Goal: Task Accomplishment & Management: Complete application form

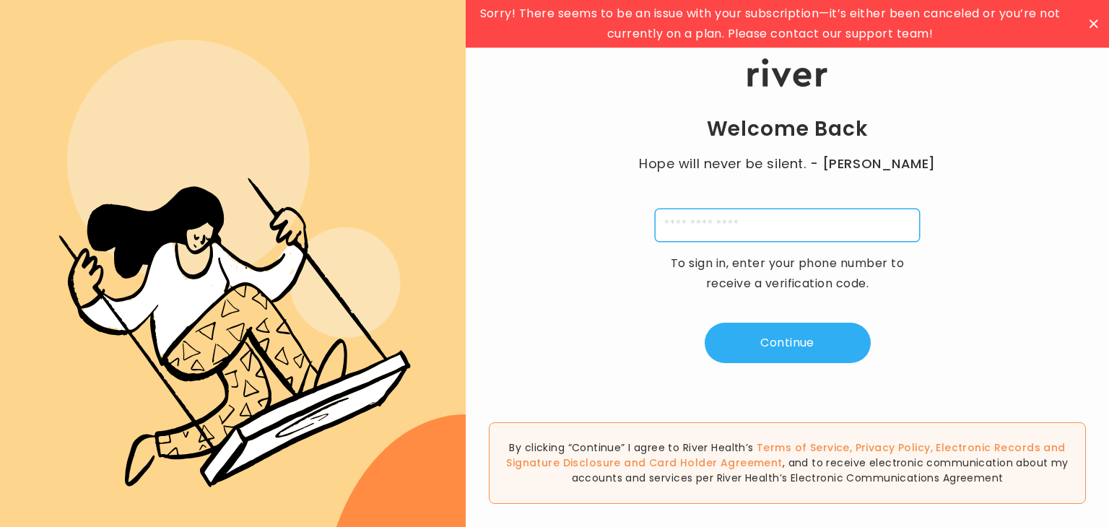
click at [726, 220] on input "tel" at bounding box center [787, 225] width 265 height 33
type input "**********"
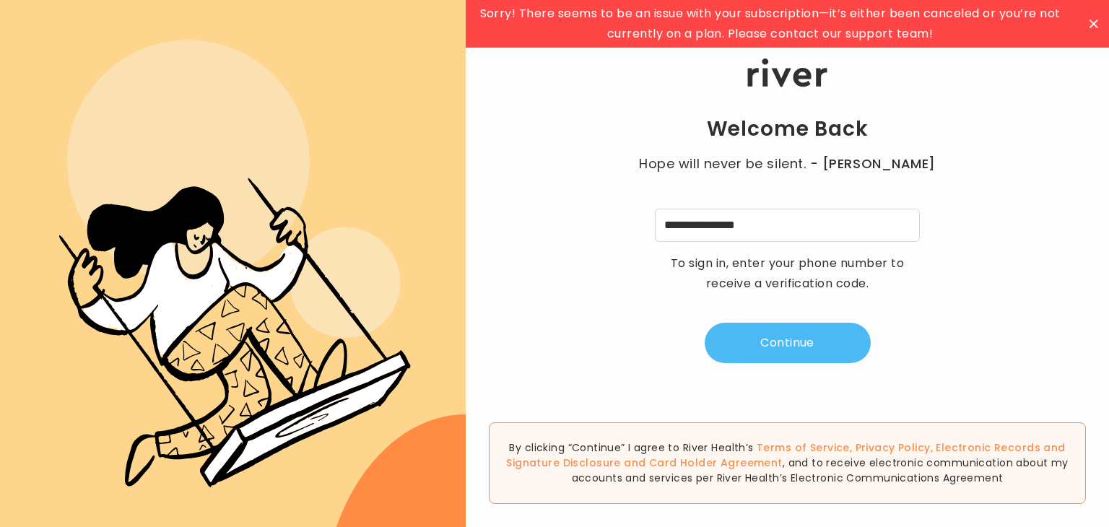
click at [796, 347] on button "Continue" at bounding box center [788, 343] width 166 height 40
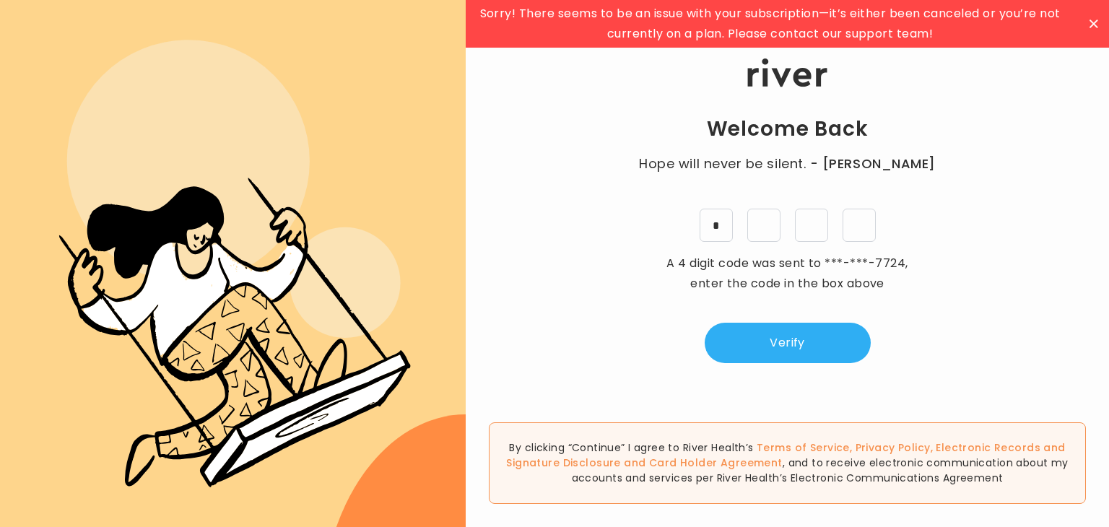
type input "*"
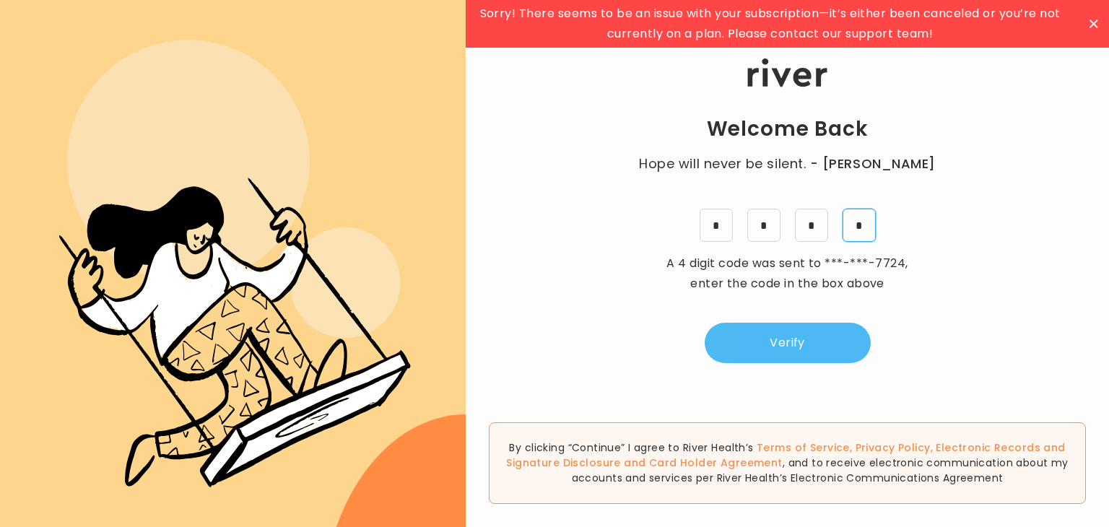
type input "*"
click at [781, 339] on button "Verify" at bounding box center [788, 343] width 166 height 40
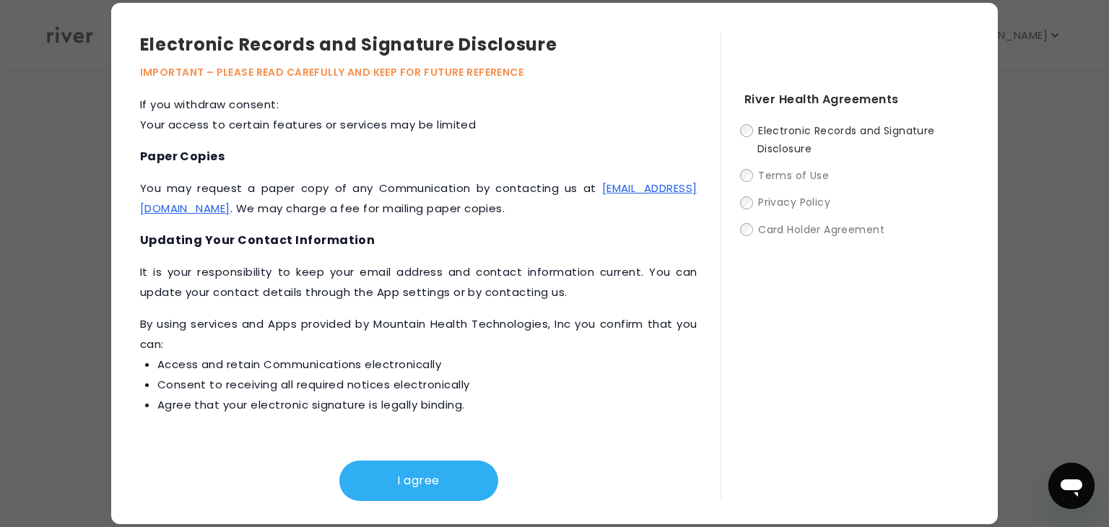
scroll to position [217, 0]
click at [409, 482] on button "I agree" at bounding box center [418, 481] width 159 height 40
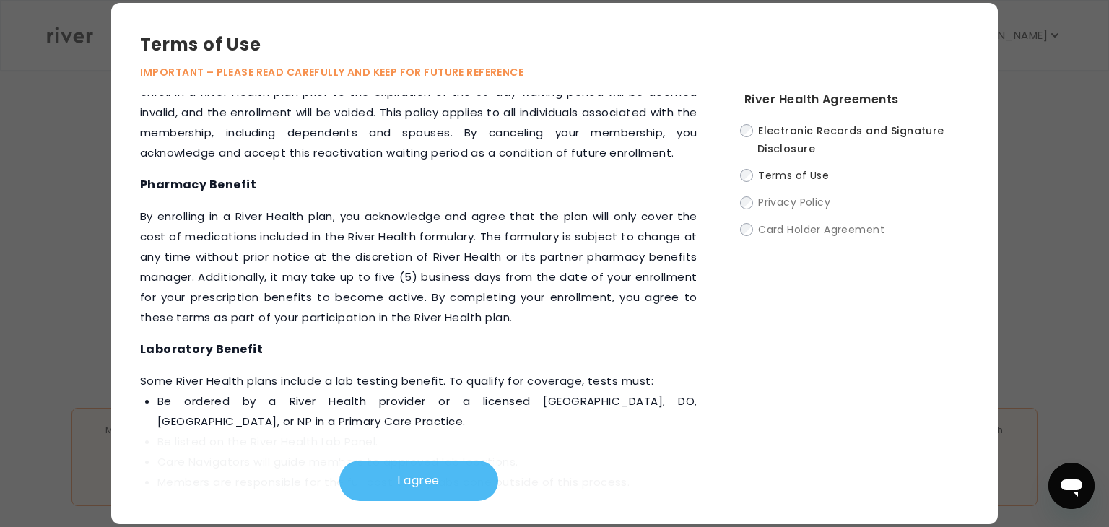
scroll to position [1838, 0]
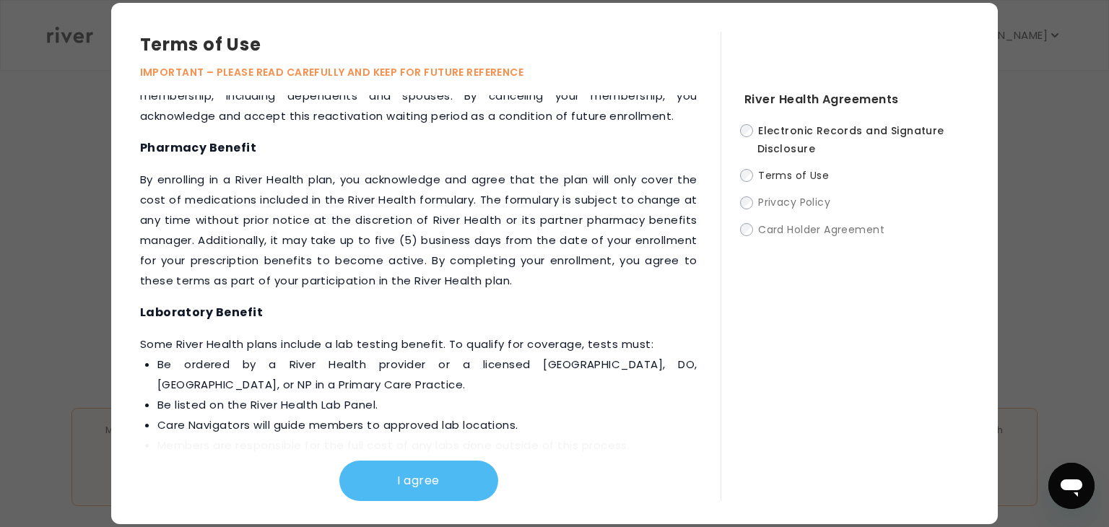
click at [384, 487] on button "I agree" at bounding box center [418, 481] width 159 height 40
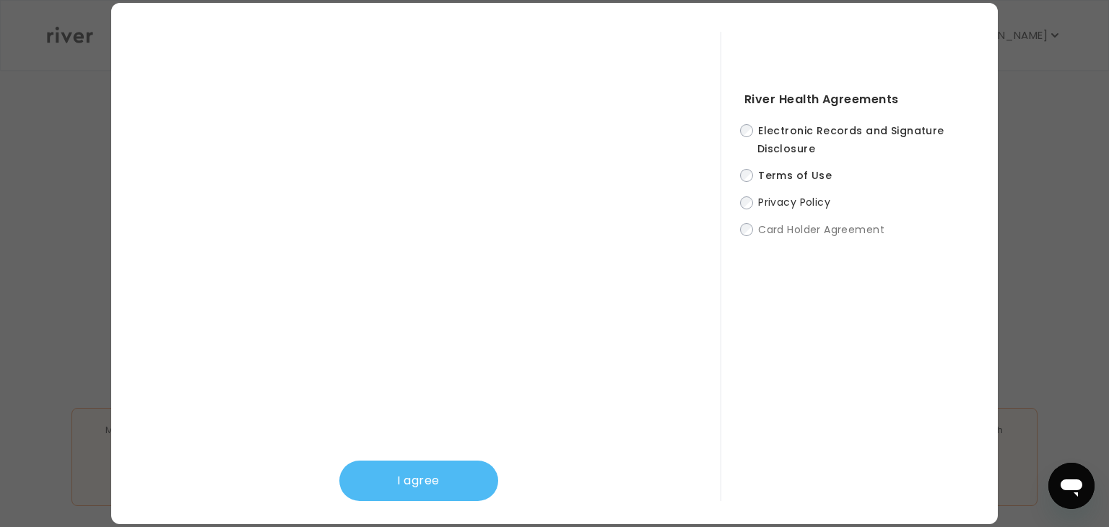
click at [403, 486] on button "I agree" at bounding box center [418, 481] width 159 height 40
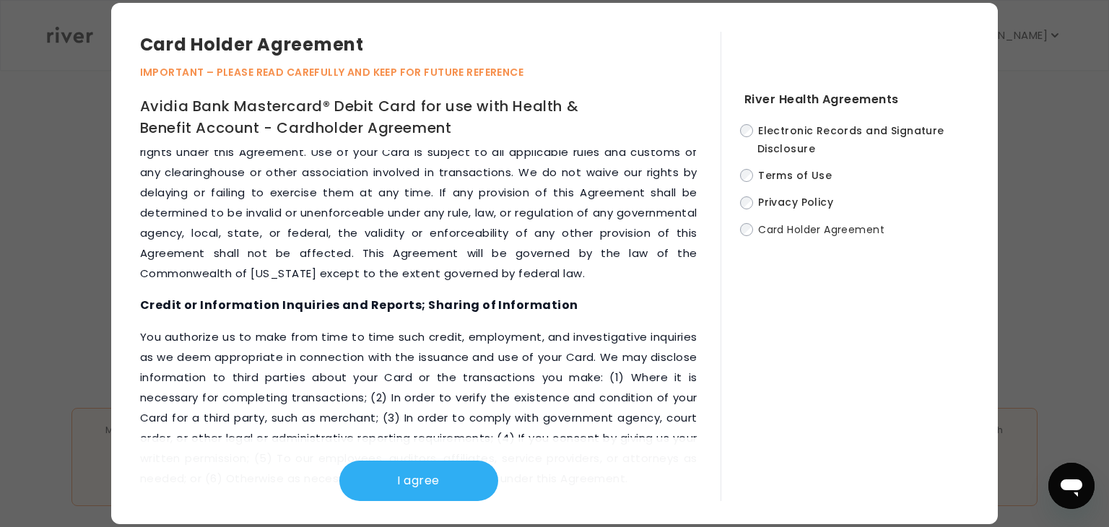
scroll to position [7126, 0]
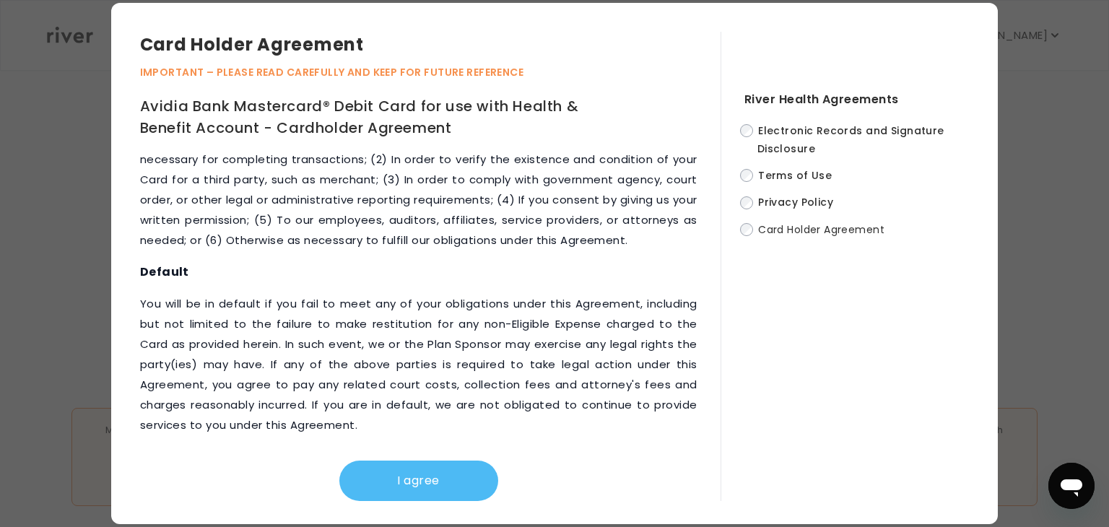
click at [423, 480] on button "I agree" at bounding box center [418, 481] width 159 height 40
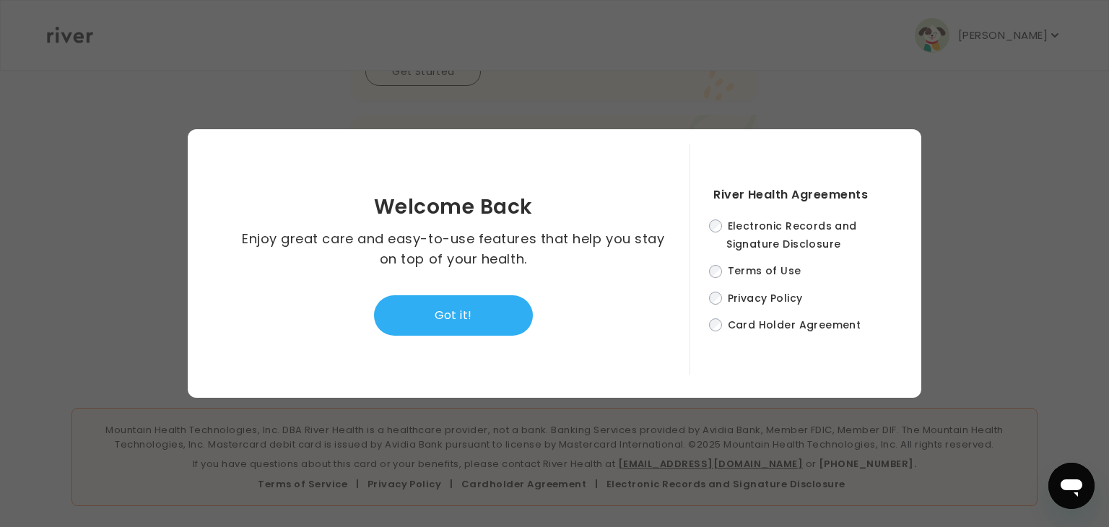
click at [800, 399] on div at bounding box center [554, 263] width 1109 height 527
click at [458, 324] on button "Got it!" at bounding box center [453, 315] width 159 height 40
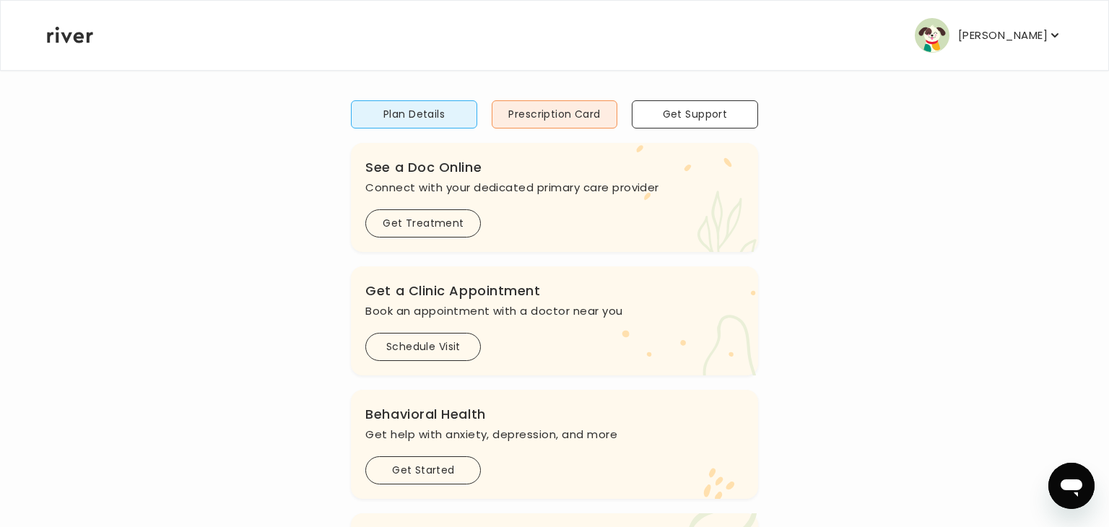
scroll to position [105, 0]
click at [434, 227] on button "Get Treatment" at bounding box center [423, 226] width 116 height 28
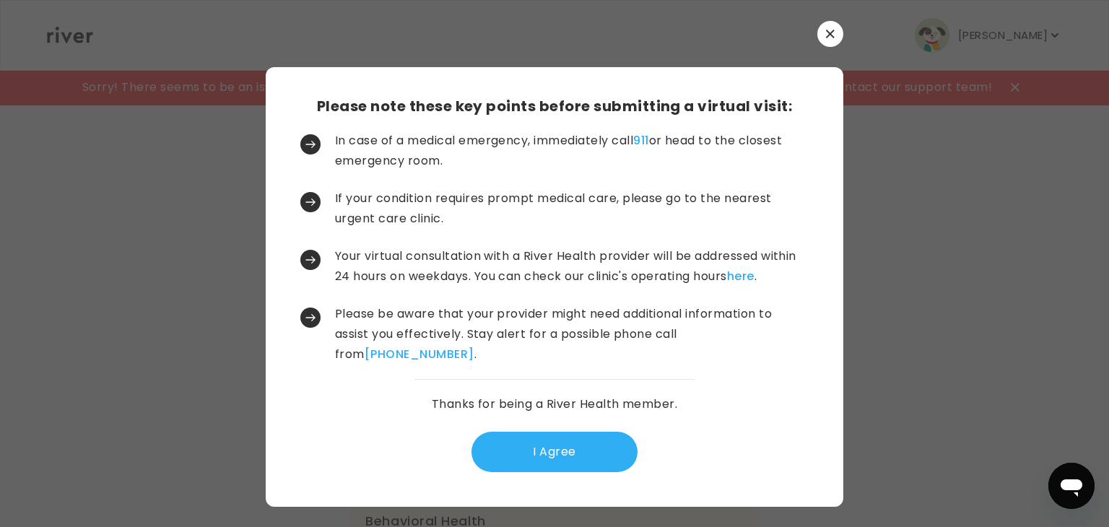
scroll to position [0, 0]
click at [549, 455] on button "I Agree" at bounding box center [554, 452] width 166 height 40
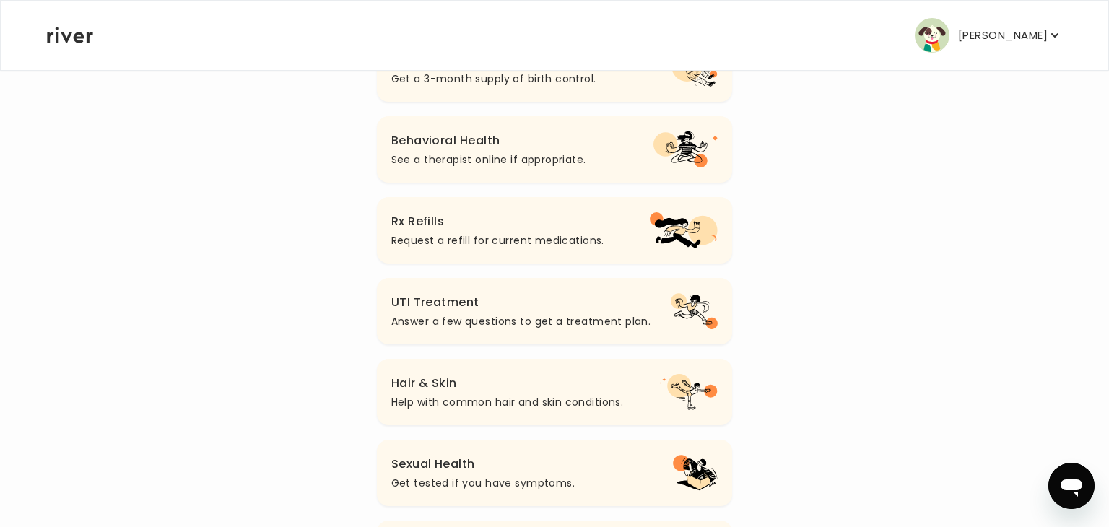
scroll to position [316, 0]
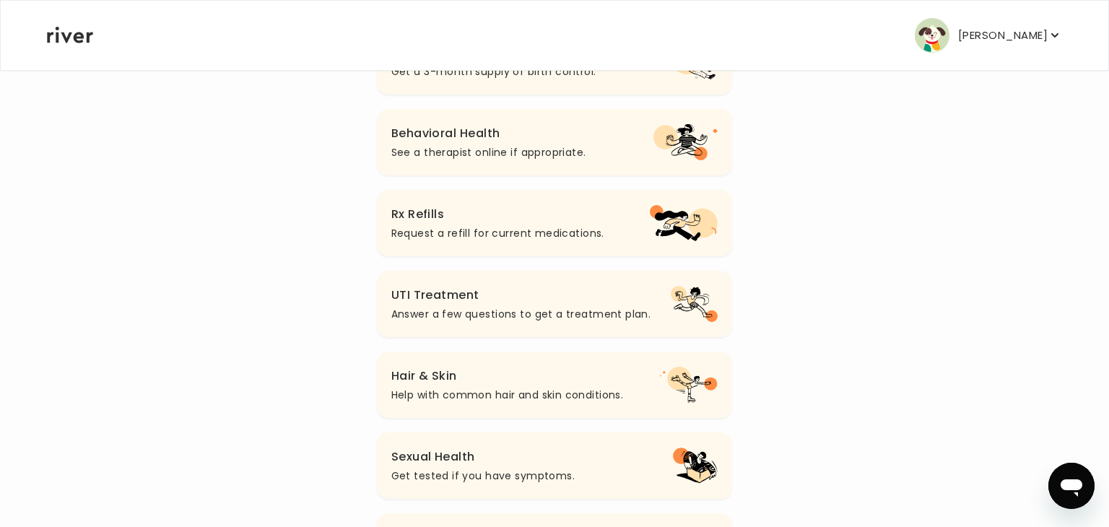
click at [445, 379] on h3 "Hair & Skin" at bounding box center [507, 376] width 232 height 20
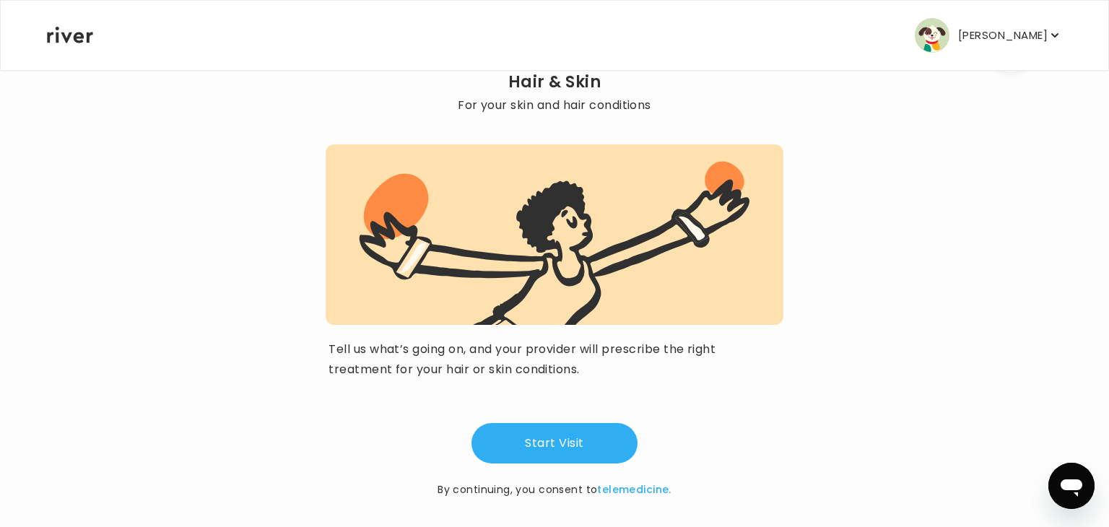
scroll to position [84, 0]
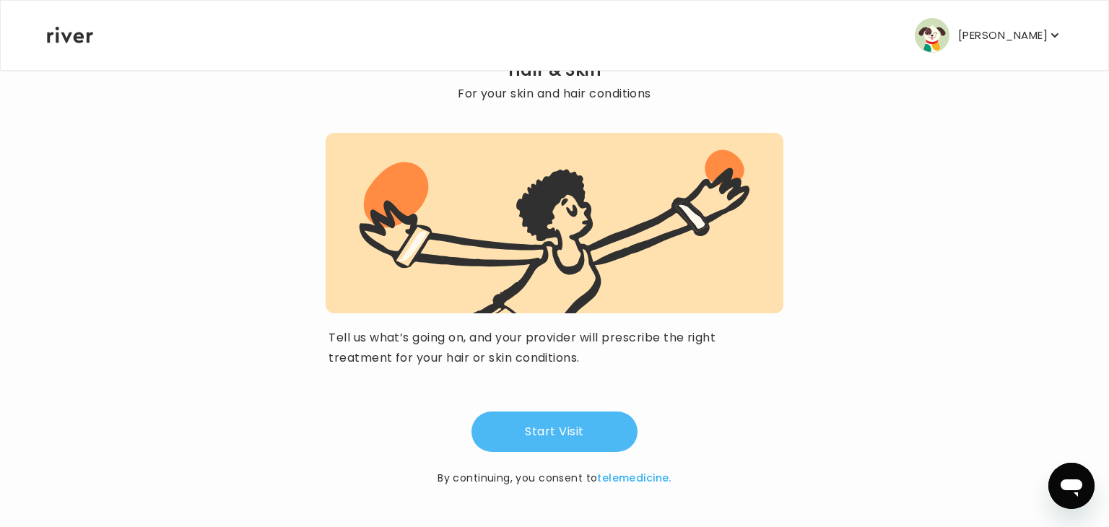
click at [547, 430] on button "Start Visit" at bounding box center [554, 432] width 166 height 40
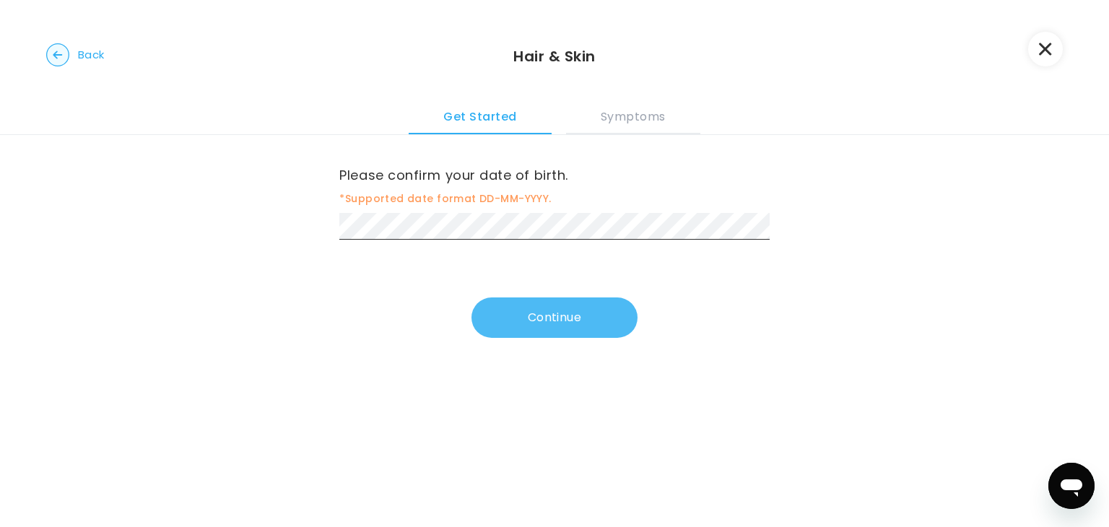
click at [549, 321] on button "Continue" at bounding box center [554, 317] width 166 height 40
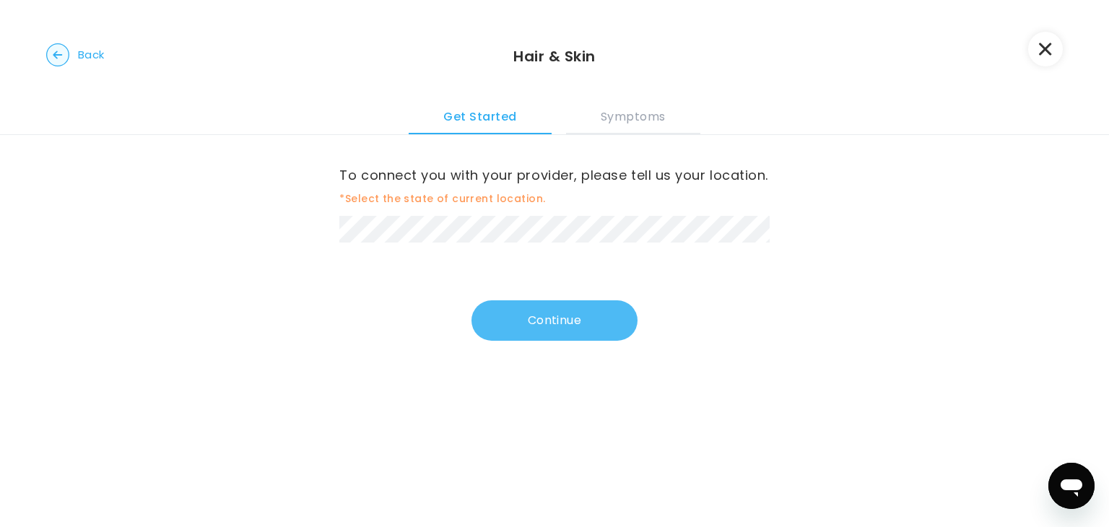
click at [542, 327] on button "Continue" at bounding box center [554, 320] width 166 height 40
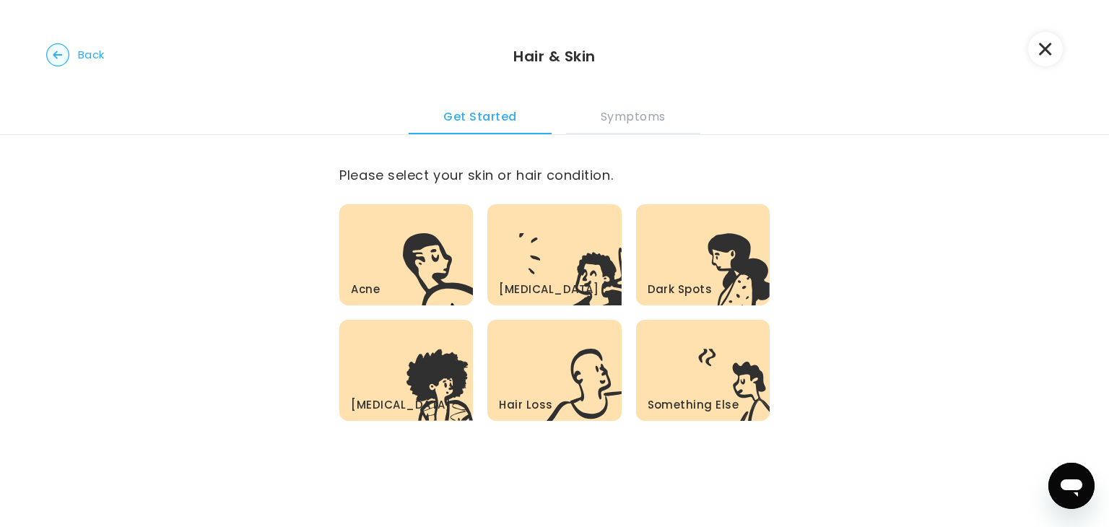
click at [677, 388] on div "Something Else .c{fill:#303030}" at bounding box center [703, 370] width 134 height 101
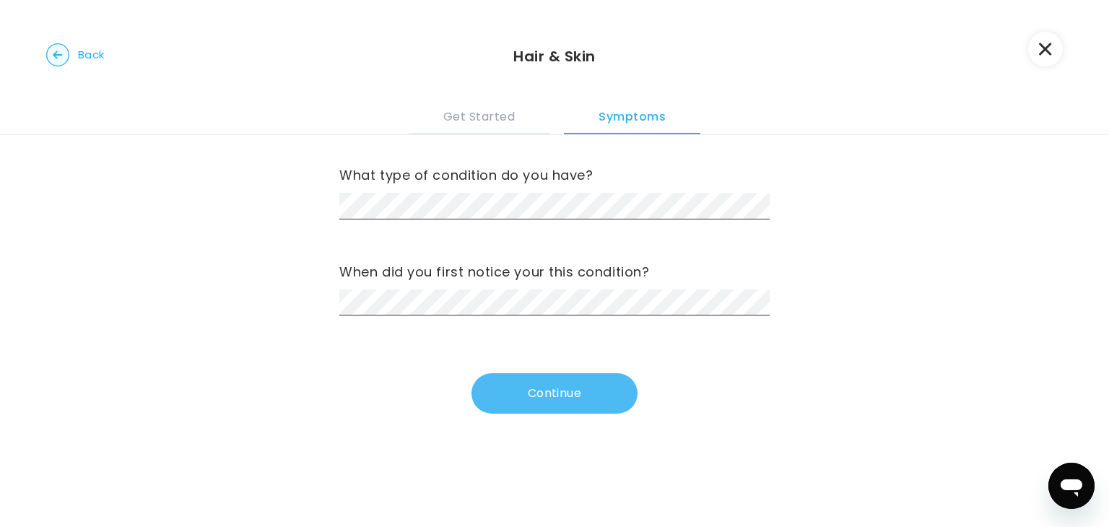
click at [552, 400] on button "Continue" at bounding box center [554, 393] width 166 height 40
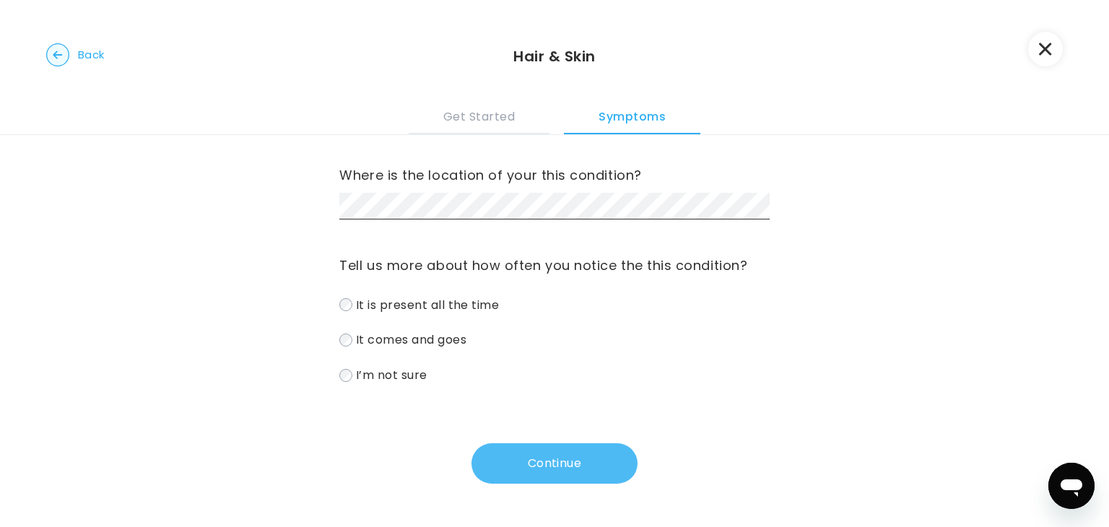
click at [567, 454] on button "Continue" at bounding box center [554, 463] width 166 height 40
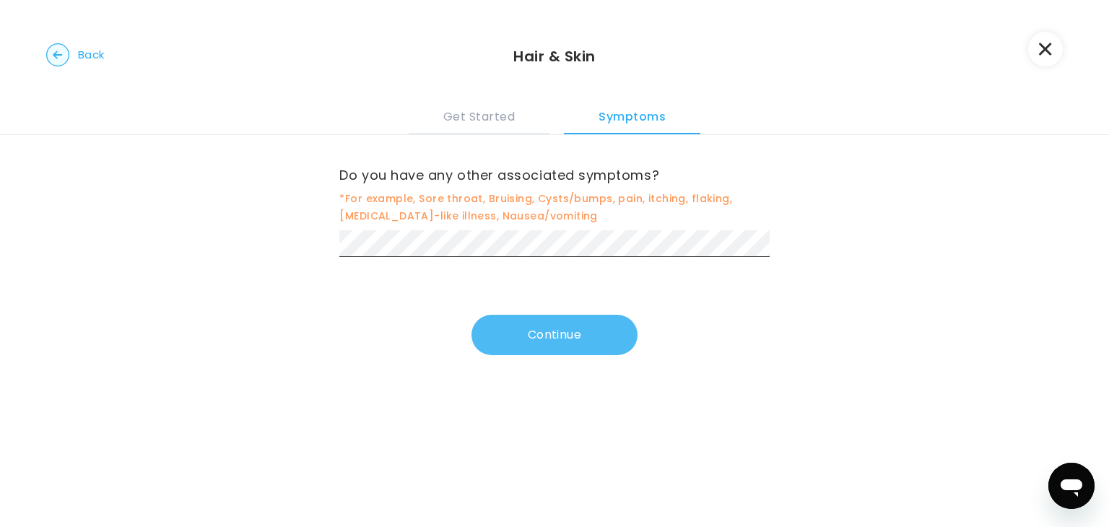
click at [537, 344] on button "Continue" at bounding box center [554, 335] width 166 height 40
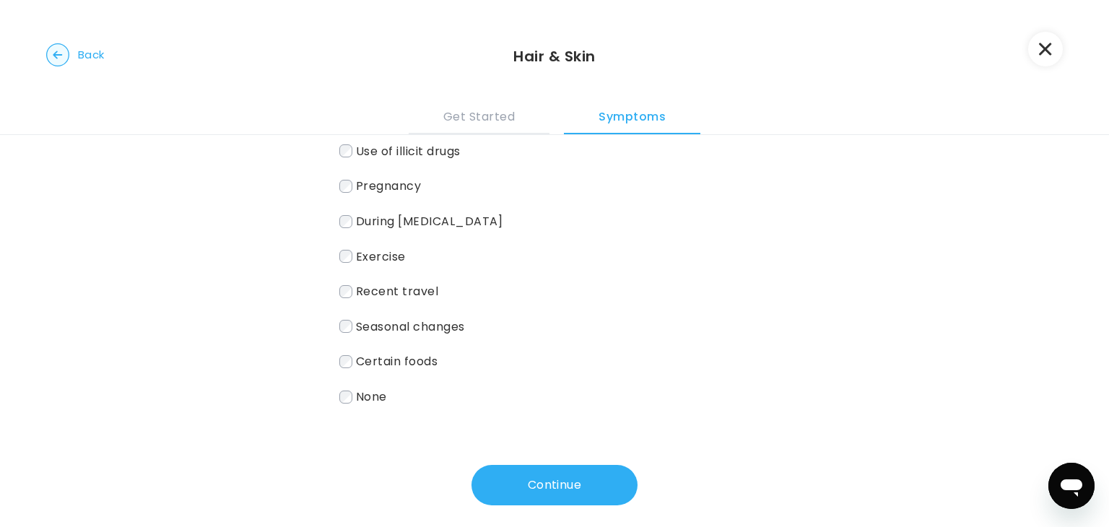
scroll to position [202, 0]
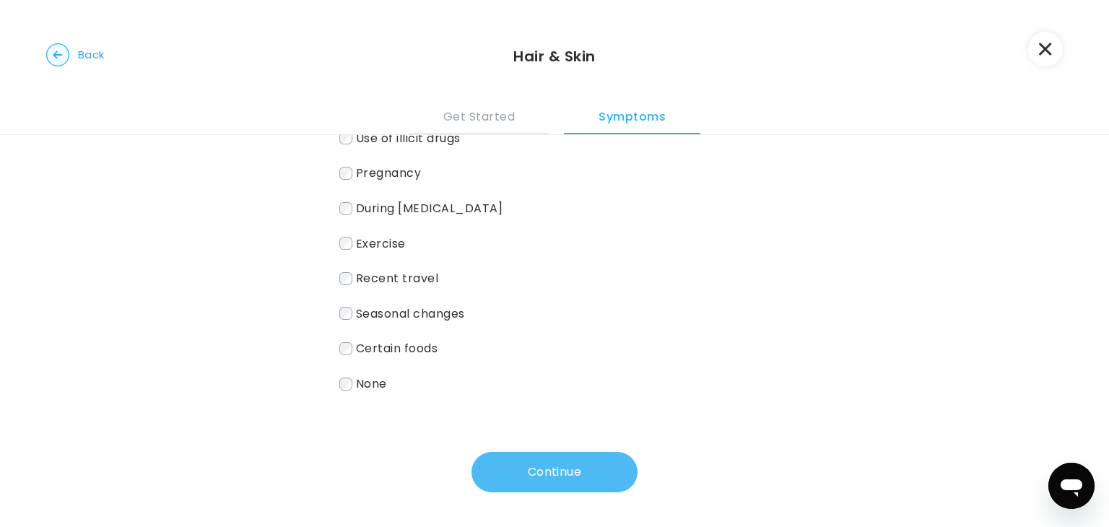
click at [565, 477] on button "Continue" at bounding box center [554, 472] width 166 height 40
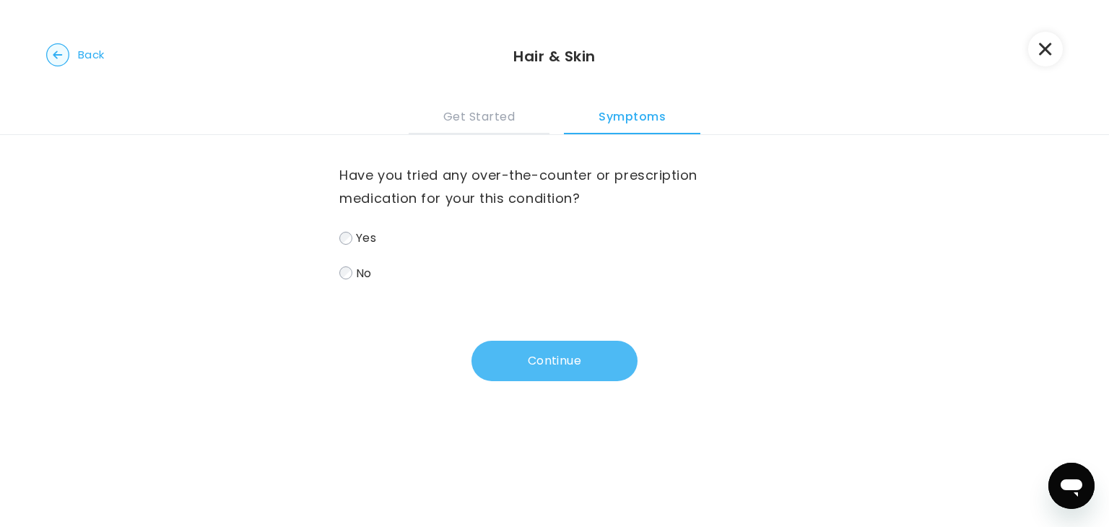
scroll to position [0, 0]
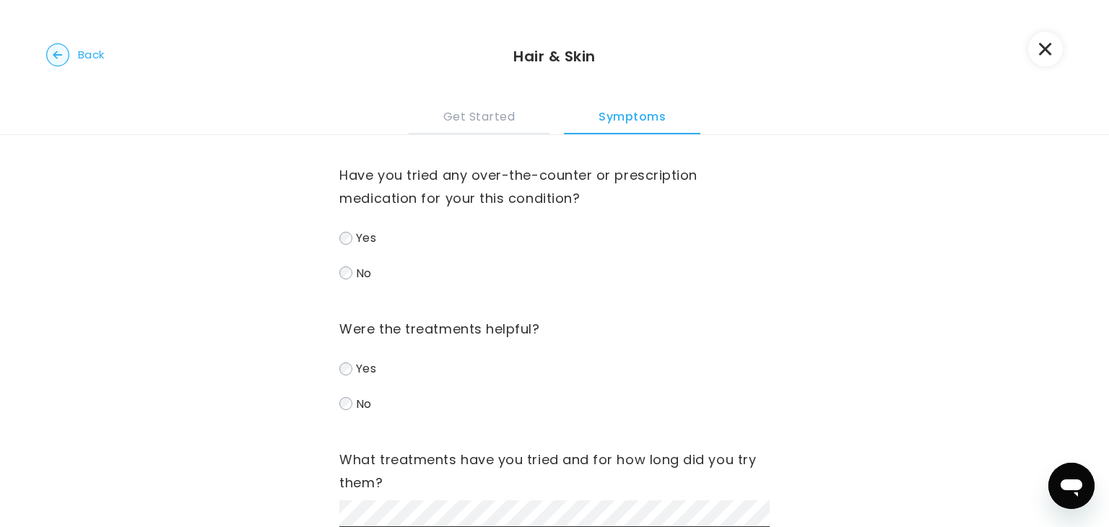
click at [352, 408] on label "No" at bounding box center [554, 404] width 430 height 21
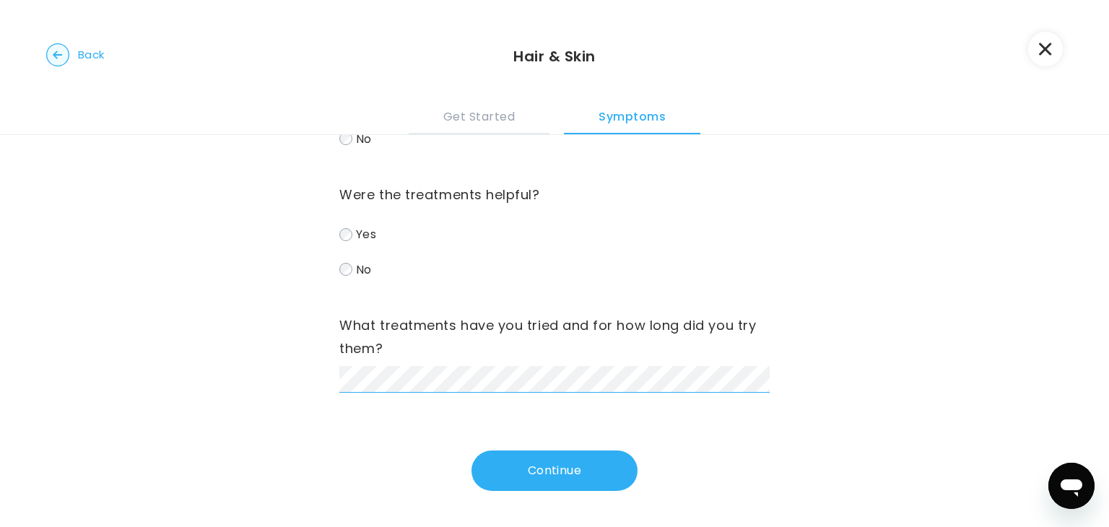
scroll to position [0, 33]
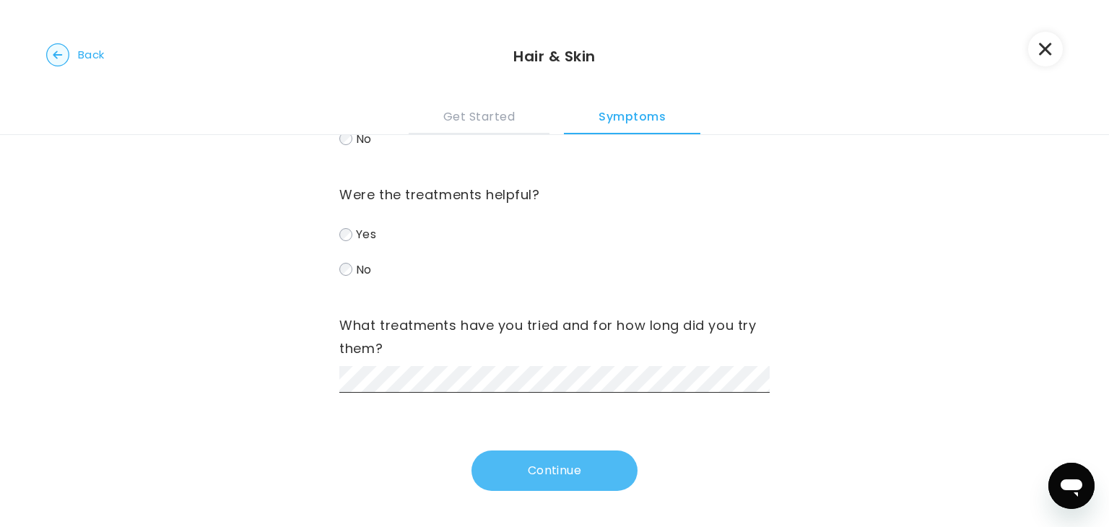
click at [560, 469] on button "Continue" at bounding box center [554, 471] width 166 height 40
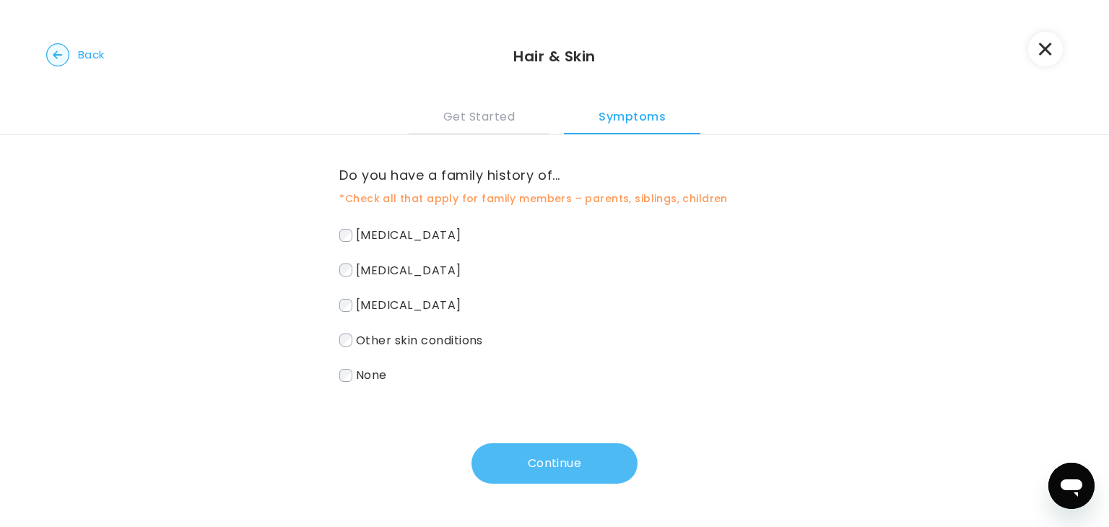
scroll to position [0, 0]
click at [555, 465] on button "Continue" at bounding box center [554, 463] width 166 height 40
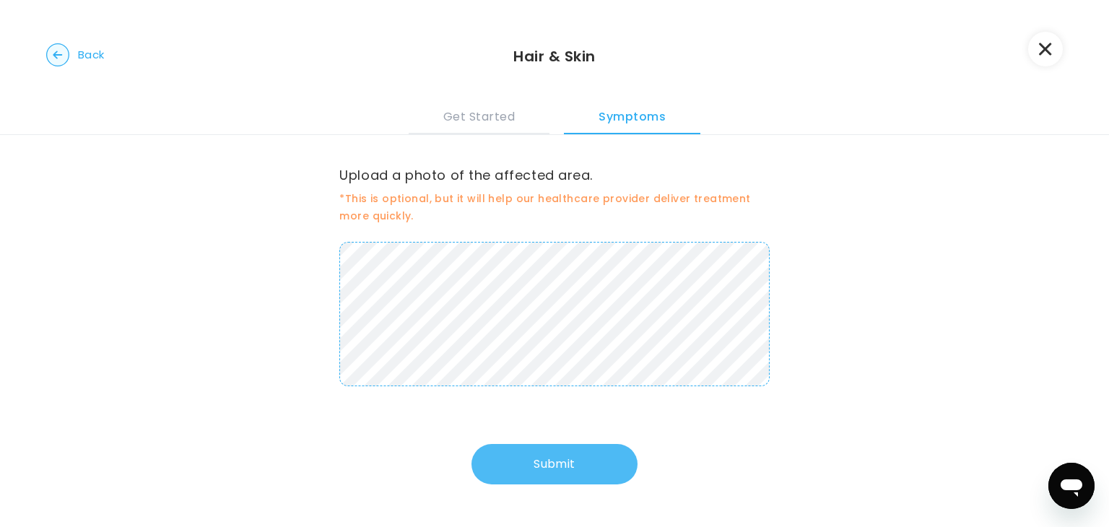
click at [551, 469] on button "Submit" at bounding box center [554, 464] width 166 height 40
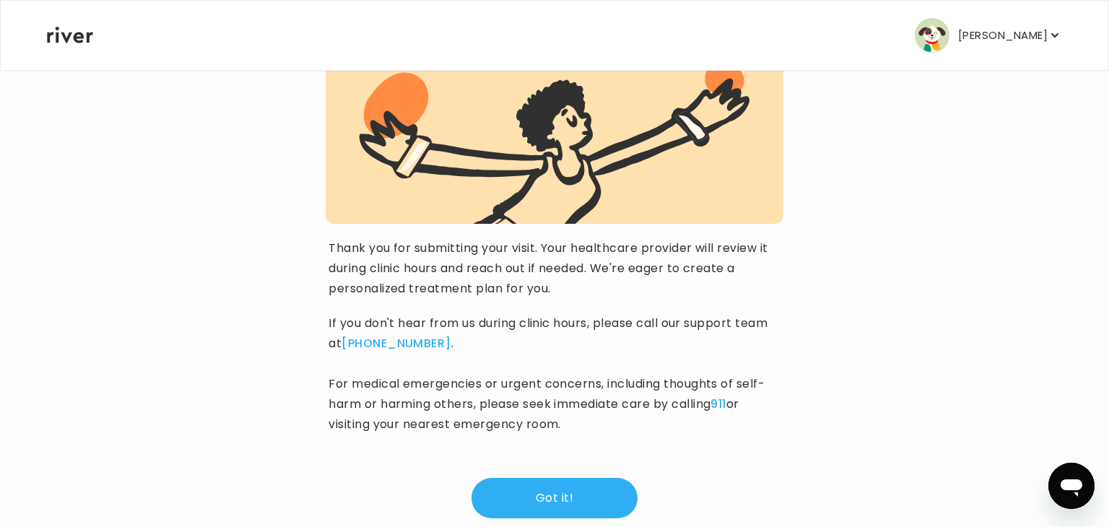
scroll to position [149, 0]
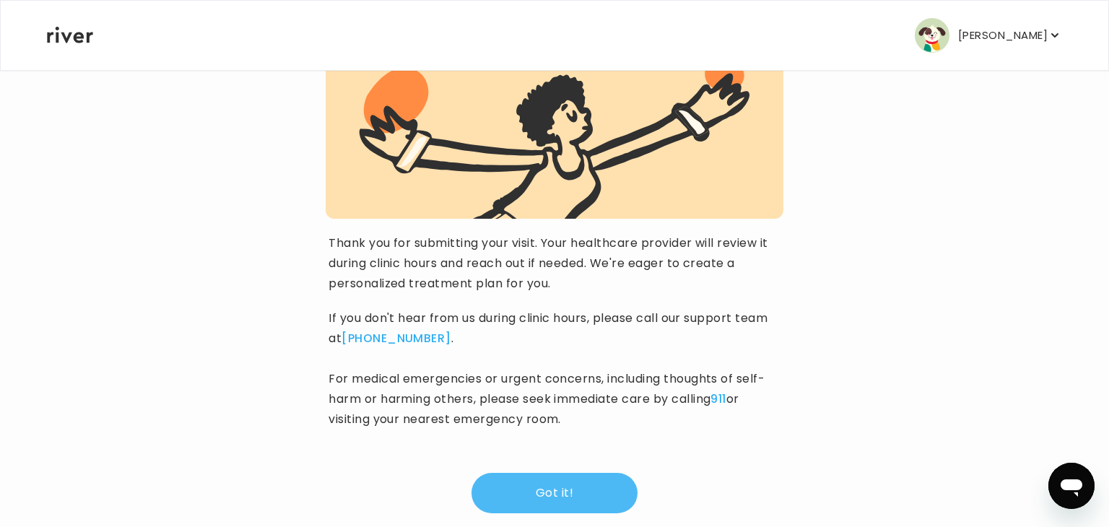
click at [559, 503] on button "Got it!" at bounding box center [554, 493] width 166 height 40
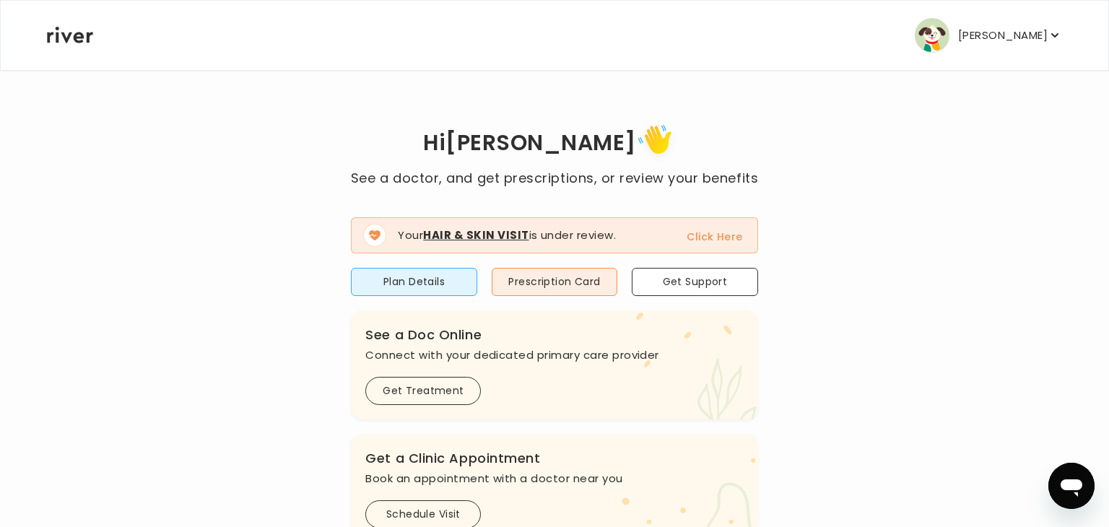
click at [155, 358] on div "Hi [PERSON_NAME] See a doctor, and get prescriptions, or review your benefits Y…" at bounding box center [554, 517] width 1017 height 794
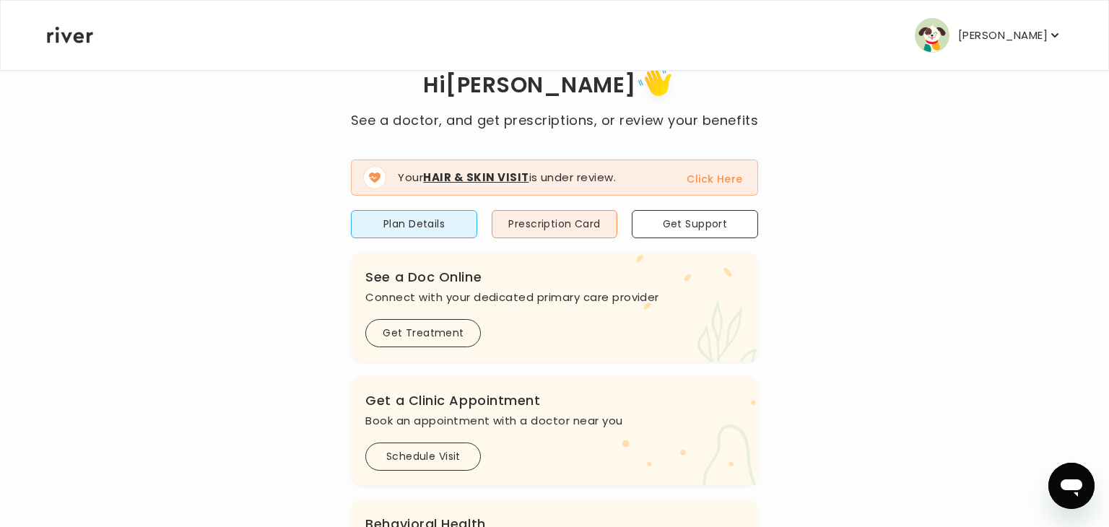
scroll to position [29, 0]
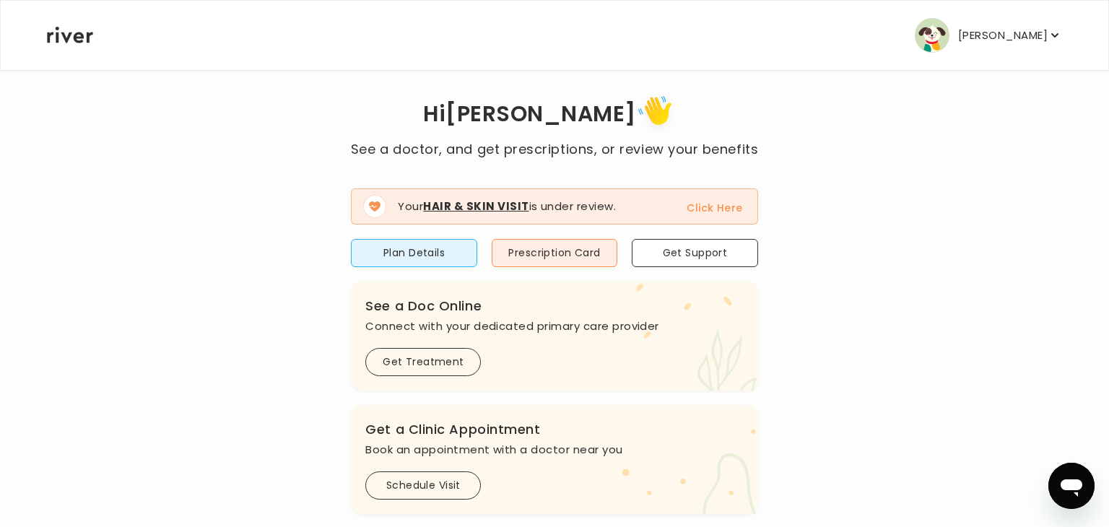
click at [1055, 35] on icon "button" at bounding box center [1055, 35] width 14 height 14
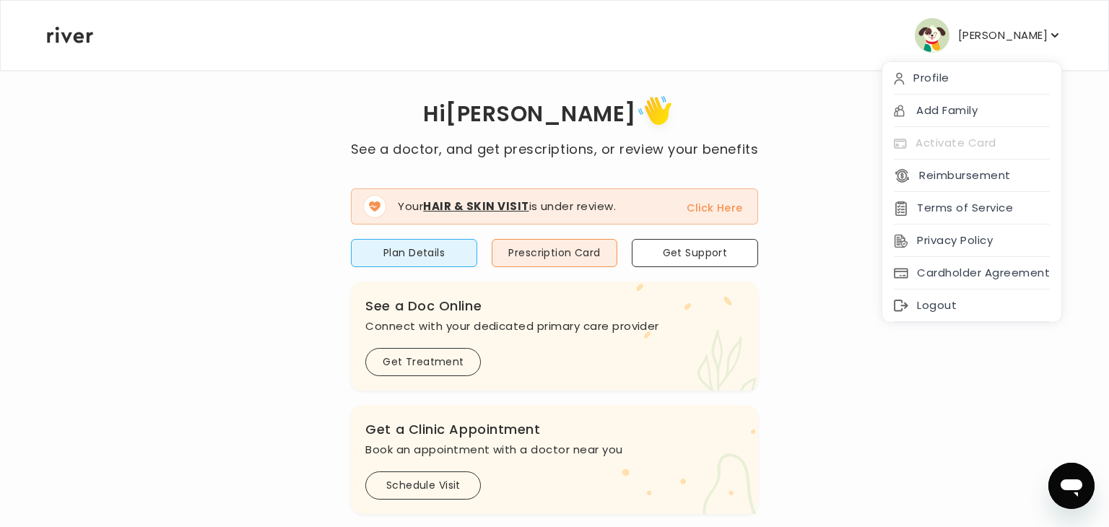
click at [713, 209] on button "Click Here" at bounding box center [715, 207] width 56 height 17
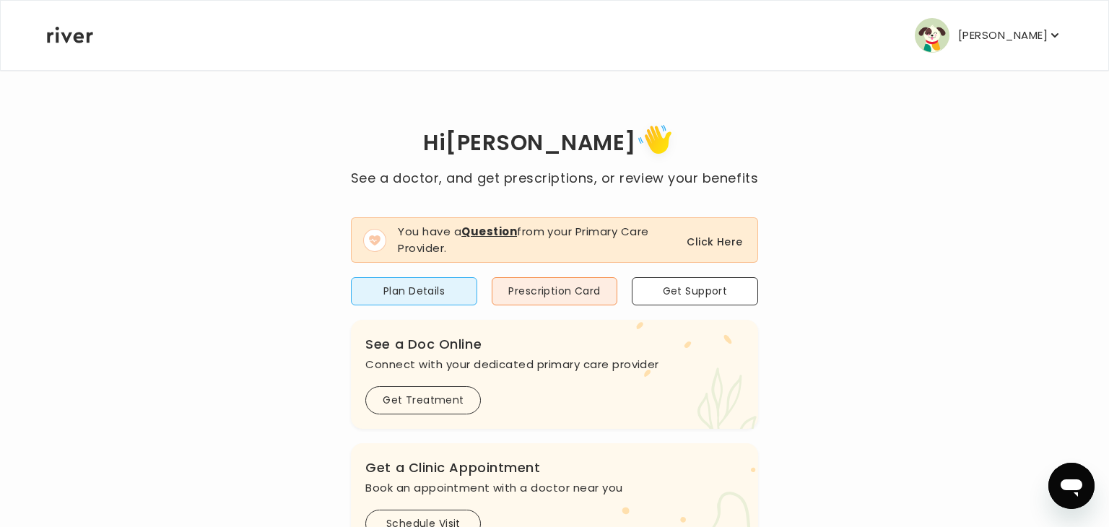
click at [1045, 39] on p "[PERSON_NAME]" at bounding box center [1003, 35] width 90 height 20
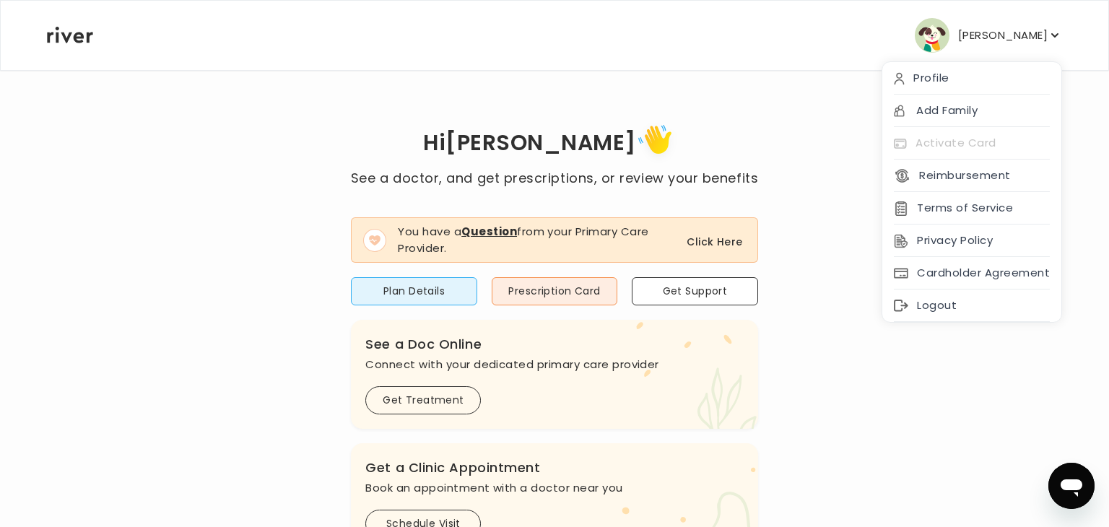
click at [872, 384] on div "Hi Karen See a doctor, and get prescriptions, or review your benefits You have …" at bounding box center [554, 521] width 1017 height 803
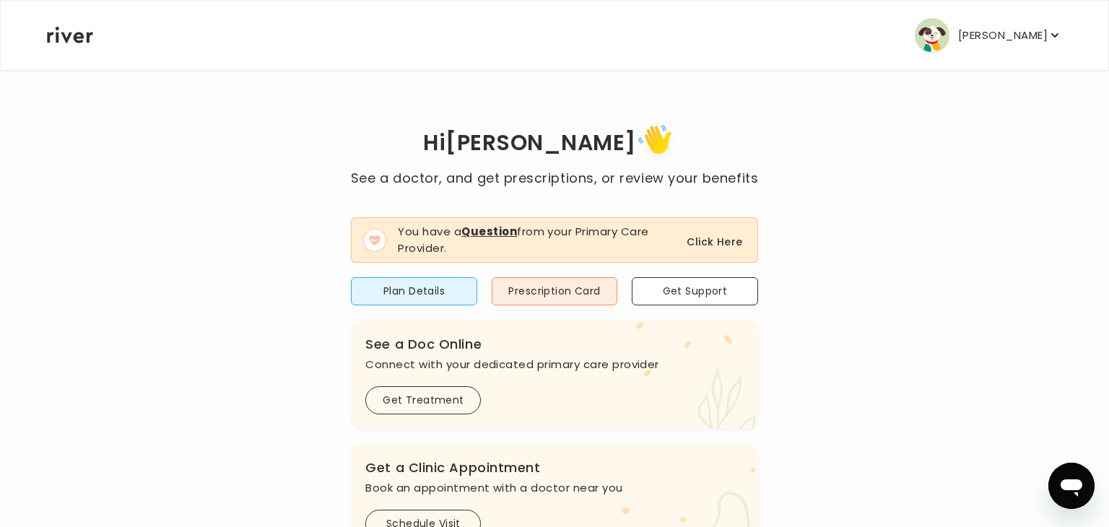
click at [1035, 35] on p "[PERSON_NAME]" at bounding box center [1003, 35] width 90 height 20
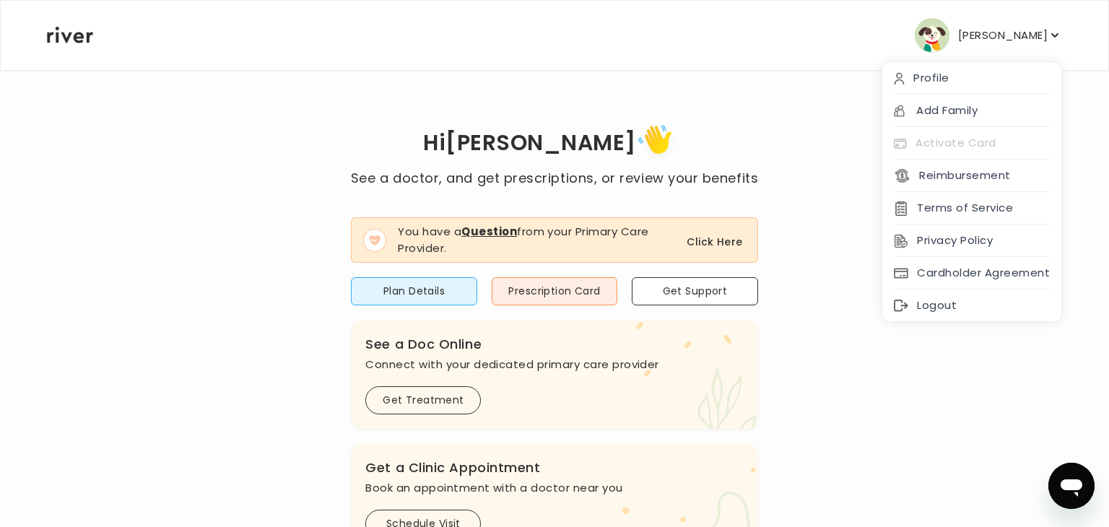
click at [284, 313] on div "Hi Karen See a doctor, and get prescriptions, or review your benefits You have …" at bounding box center [554, 521] width 1017 height 803
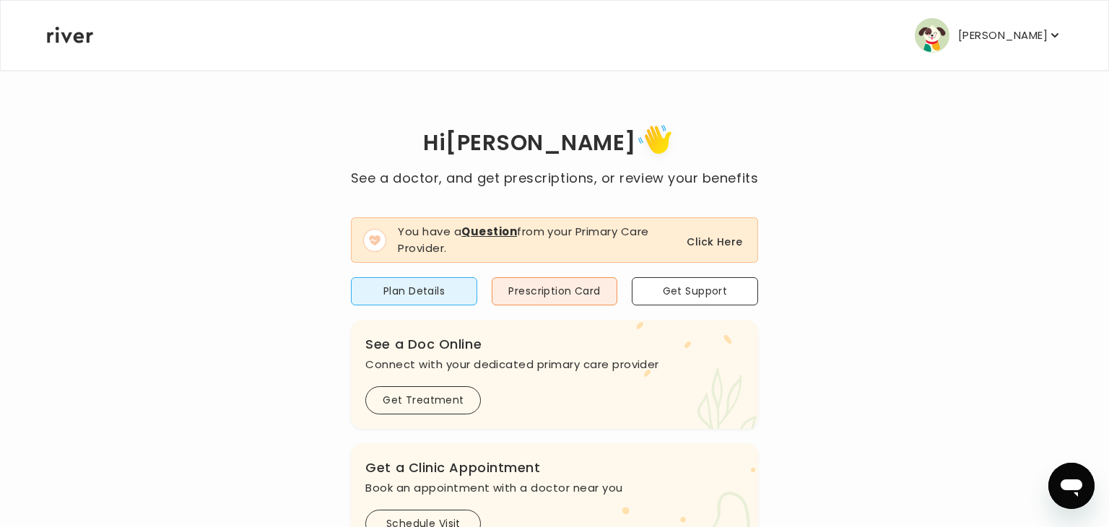
click at [721, 240] on button "Click Here" at bounding box center [715, 241] width 56 height 17
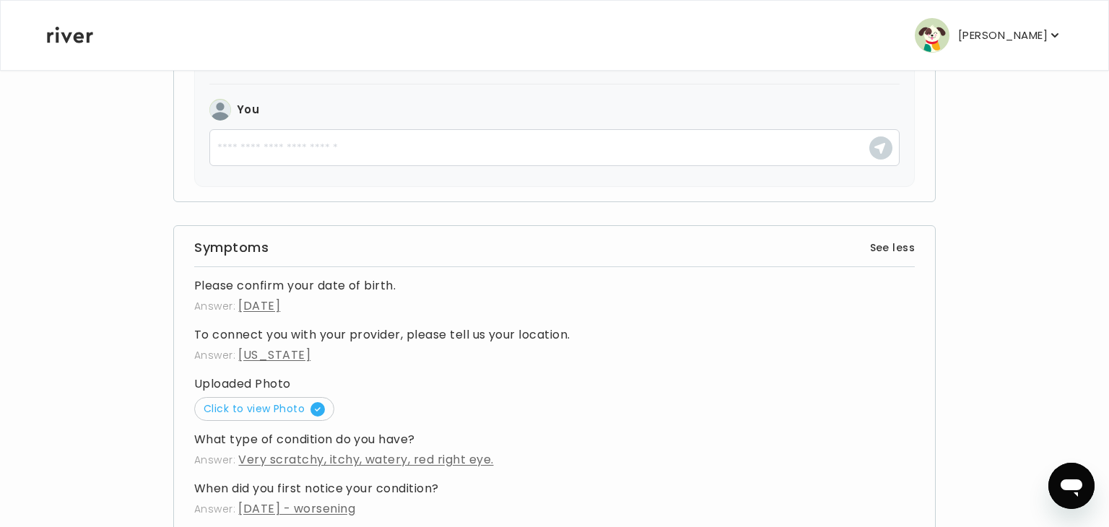
scroll to position [414, 0]
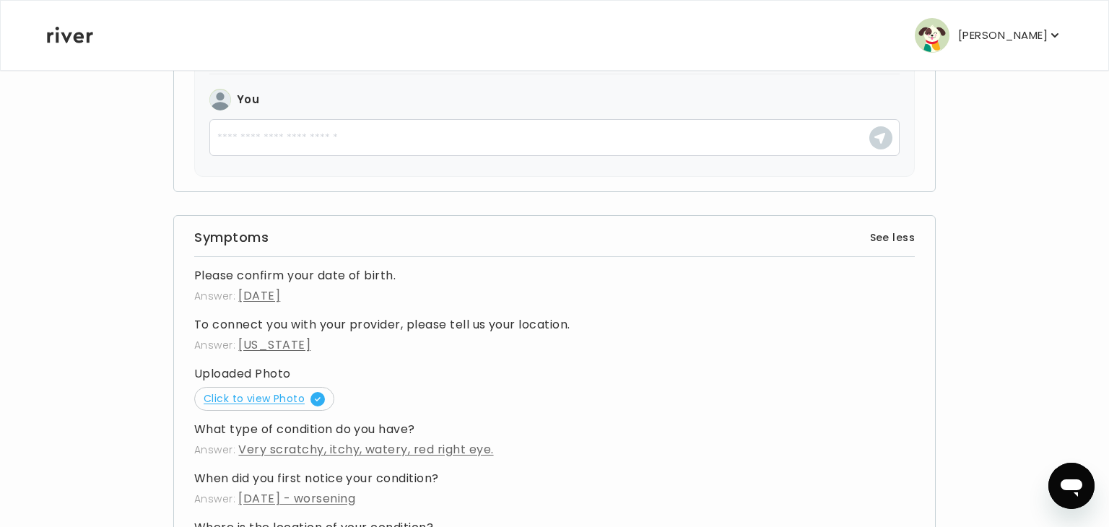
click at [232, 406] on span "Click to view Photo" at bounding box center [264, 398] width 121 height 14
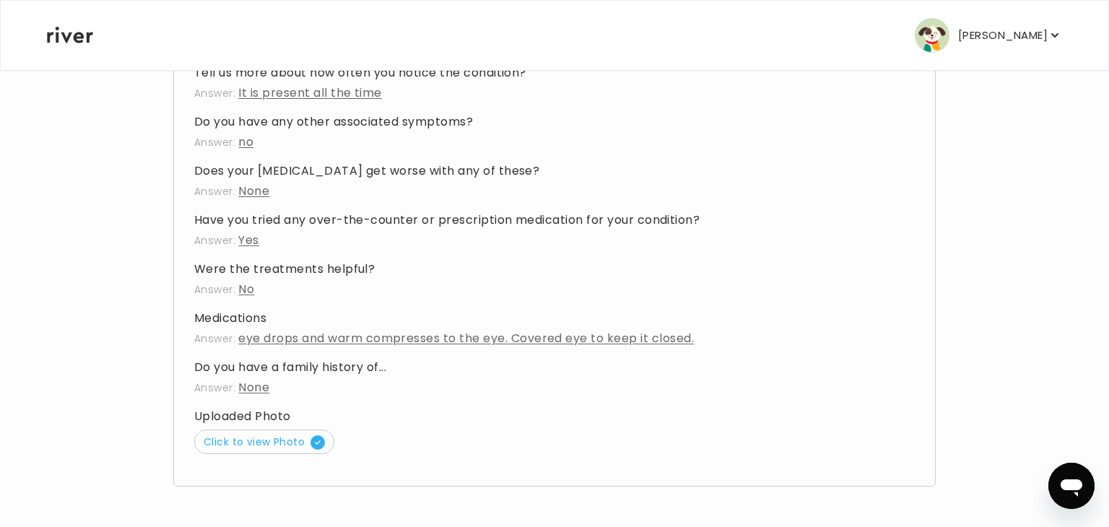
scroll to position [936, 0]
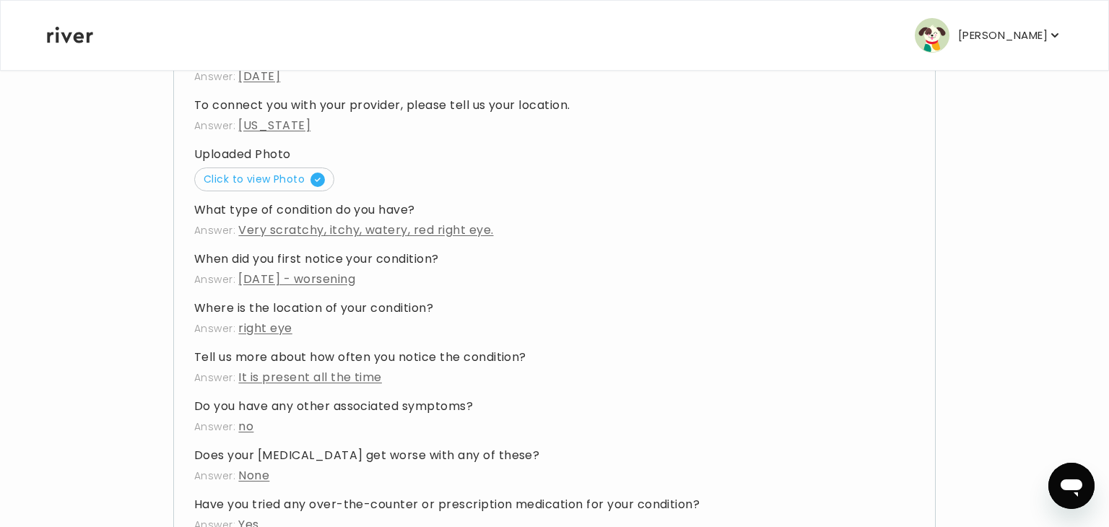
scroll to position [635, 0]
click at [243, 185] on span "Click to view Photo" at bounding box center [264, 177] width 121 height 14
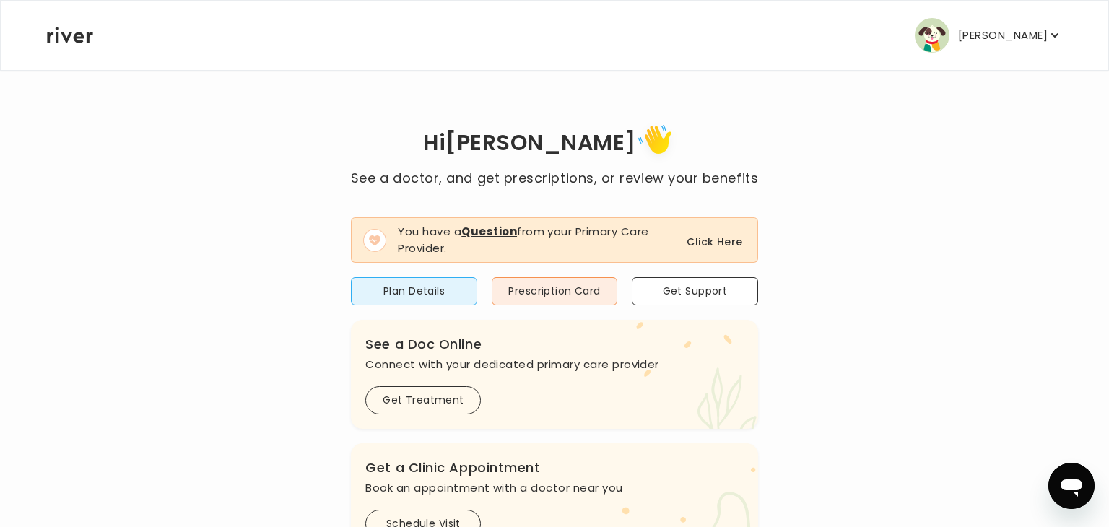
click at [726, 239] on button "Click Here" at bounding box center [715, 241] width 56 height 17
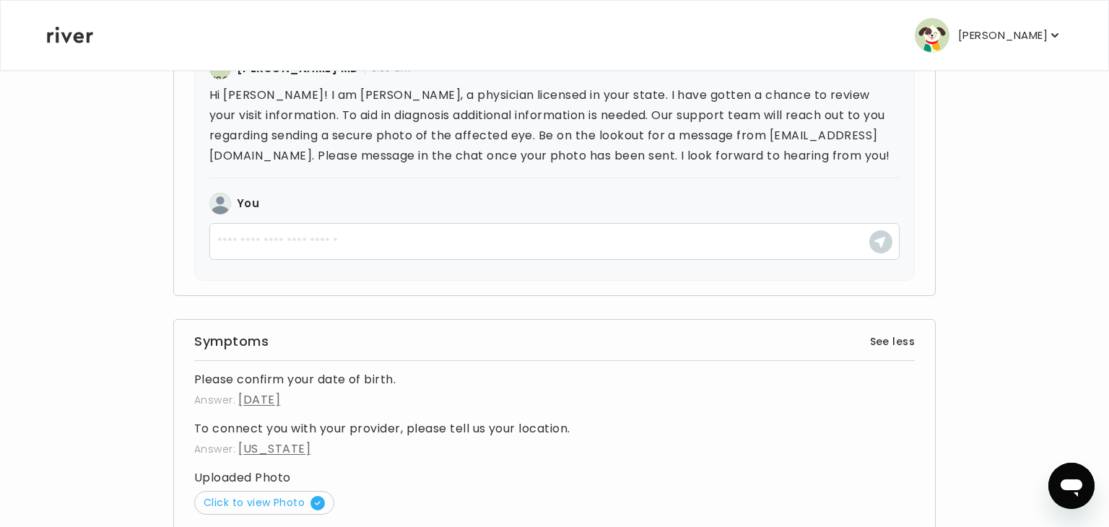
scroll to position [310, 0]
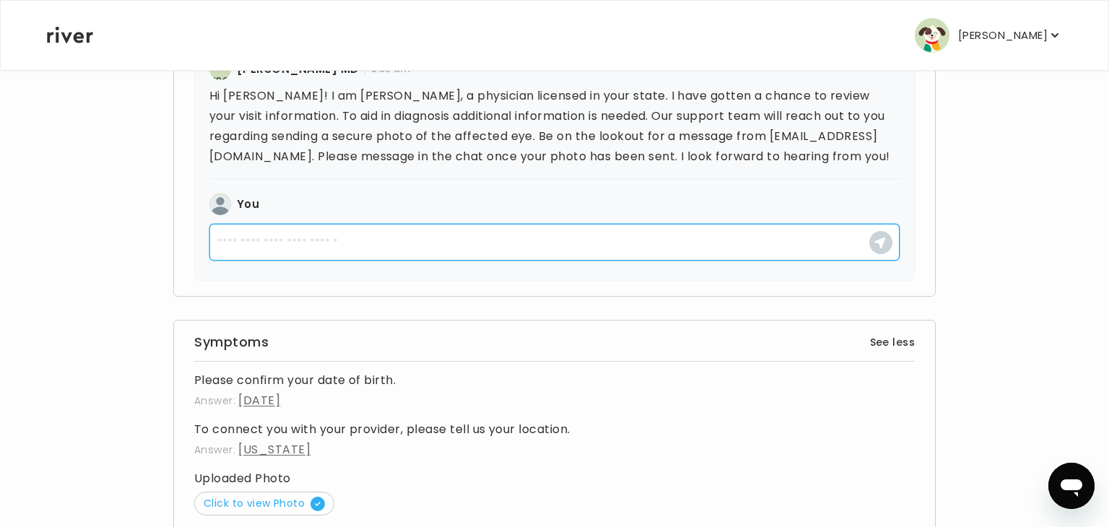
click at [347, 256] on textarea at bounding box center [554, 242] width 690 height 37
type textarea "**********"
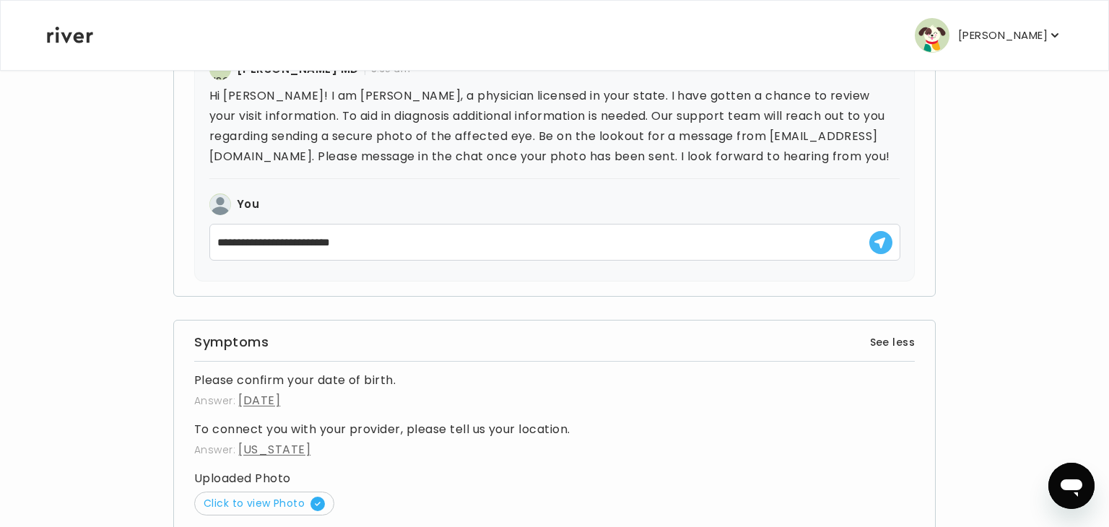
click at [880, 248] on use "button" at bounding box center [879, 243] width 11 height 11
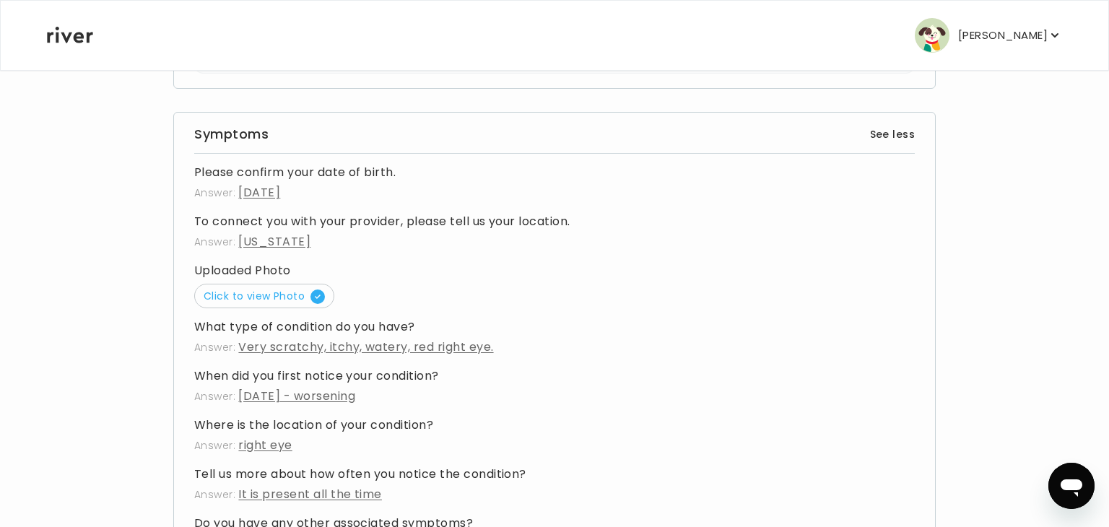
scroll to position [541, 0]
click at [66, 381] on div "Back Review your Visit See your treatment notes, prescriptions and labs for you…" at bounding box center [554, 227] width 1017 height 1397
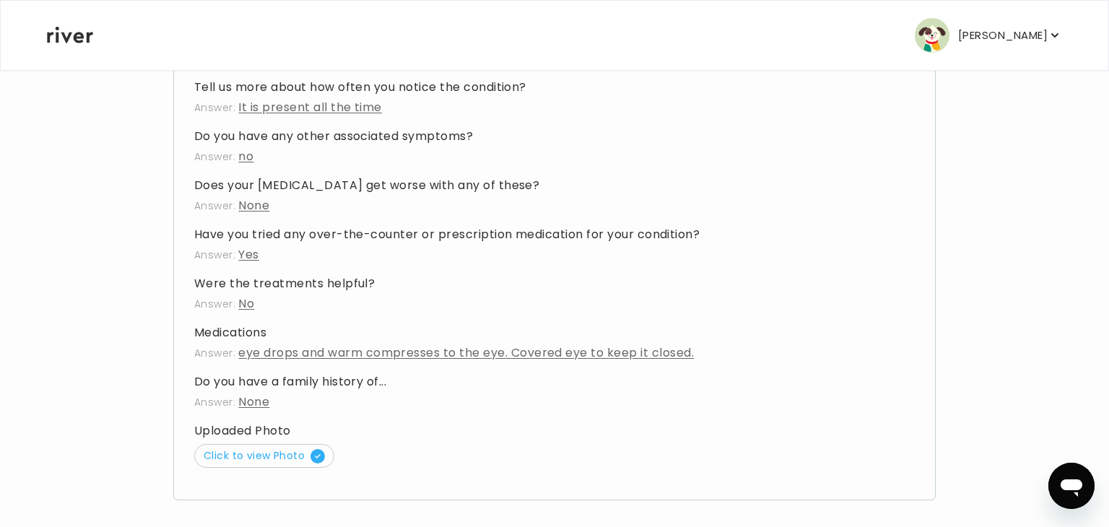
scroll to position [957, 0]
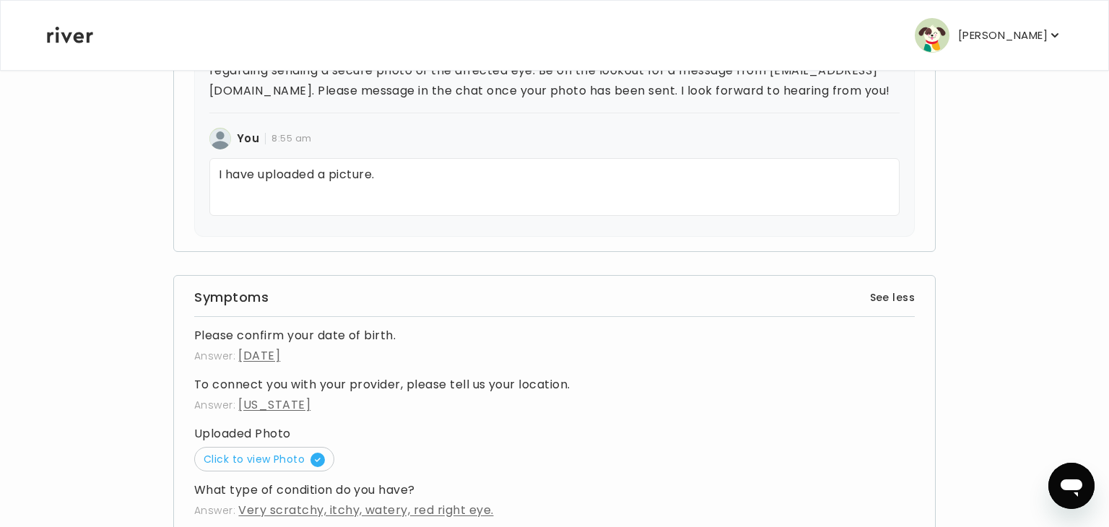
scroll to position [404, 0]
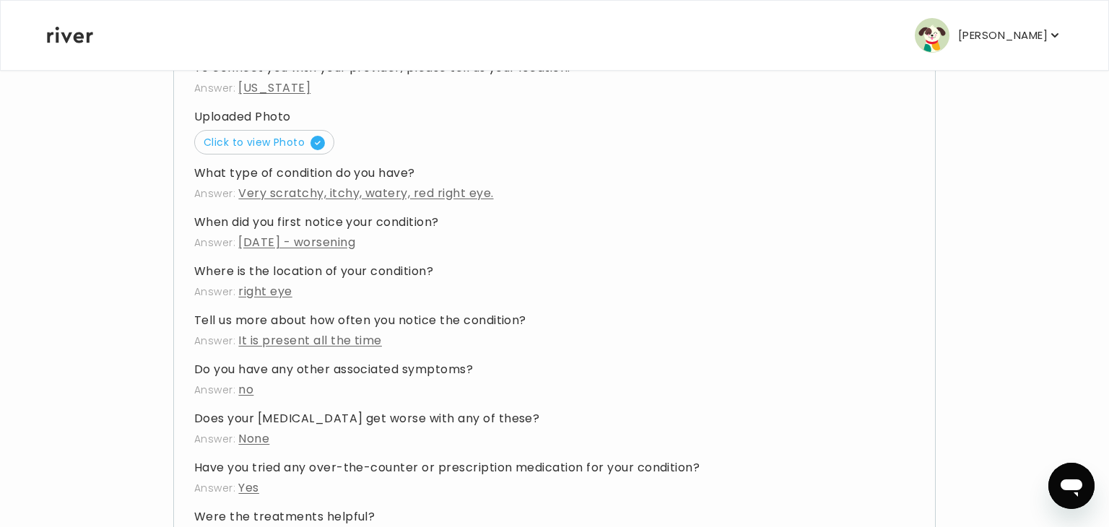
scroll to position [693, 0]
click at [238, 149] on span "Click to view Photo" at bounding box center [264, 141] width 121 height 14
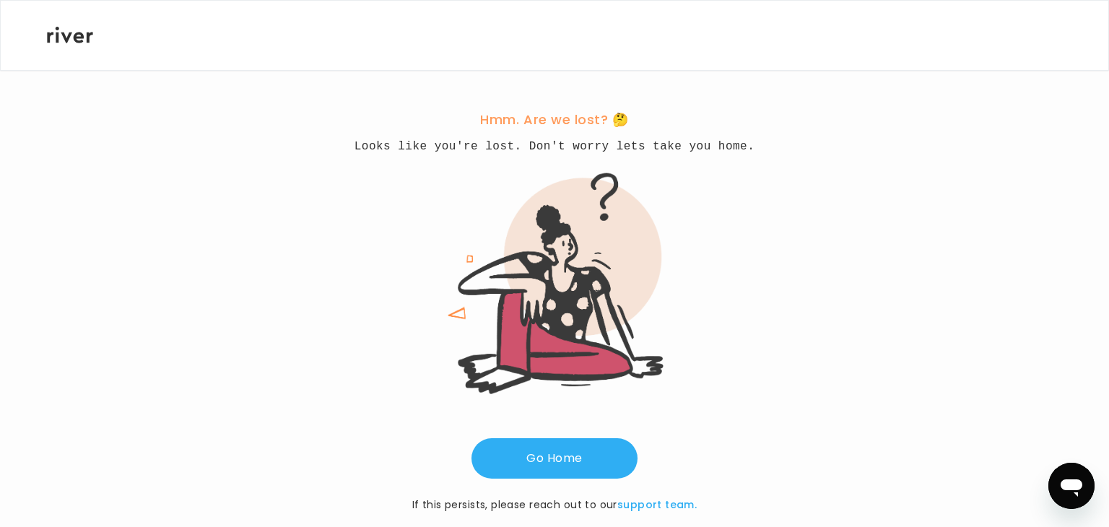
scroll to position [27, 0]
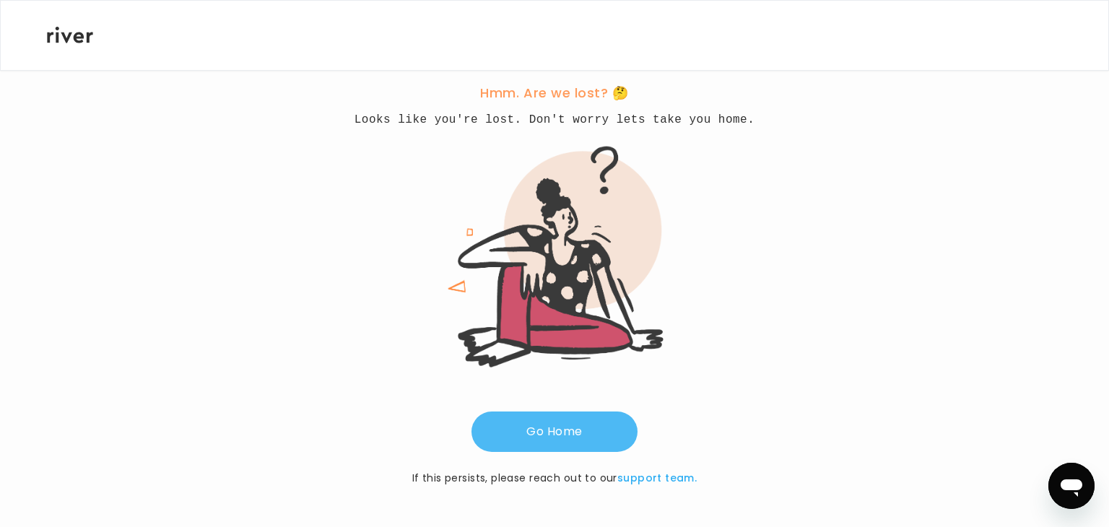
click at [539, 440] on button "Go Home" at bounding box center [554, 432] width 166 height 40
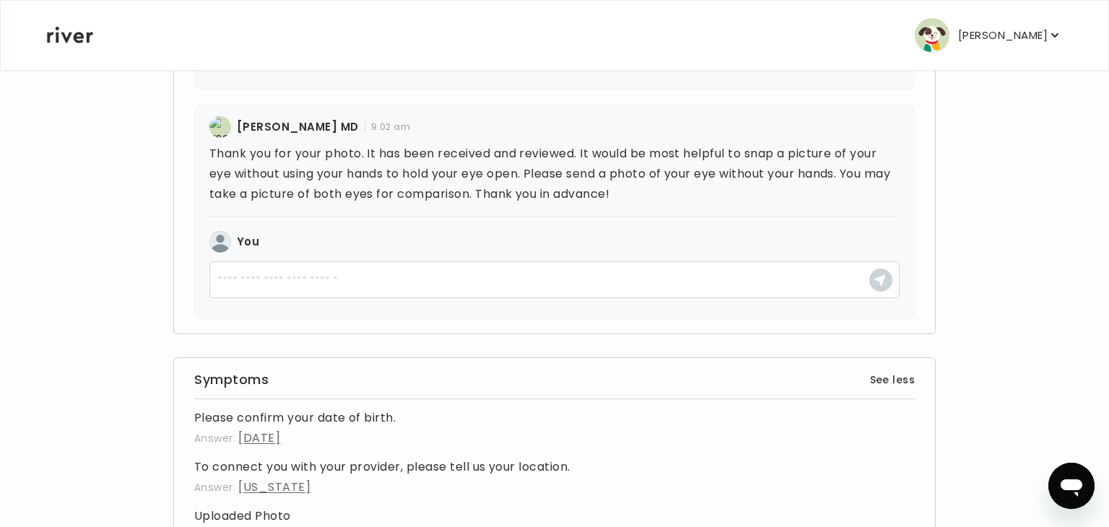
scroll to position [519, 0]
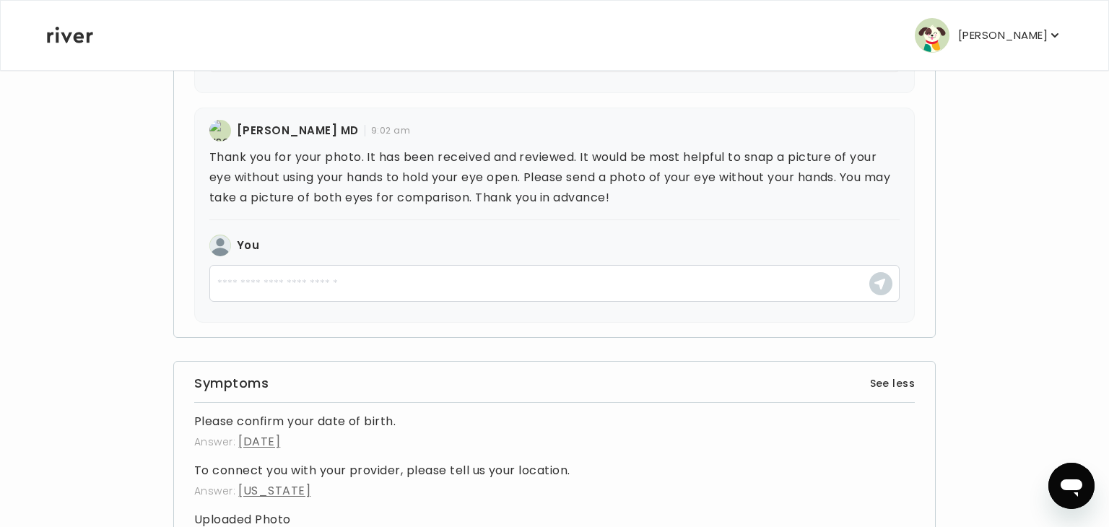
click at [122, 250] on div "Back Review your Visit See your treatment notes, prescriptions and labs for you…" at bounding box center [554, 363] width 1017 height 1627
click at [47, 365] on div "Back Review your Visit See your treatment notes, prescriptions and labs for you…" at bounding box center [554, 363] width 1017 height 1627
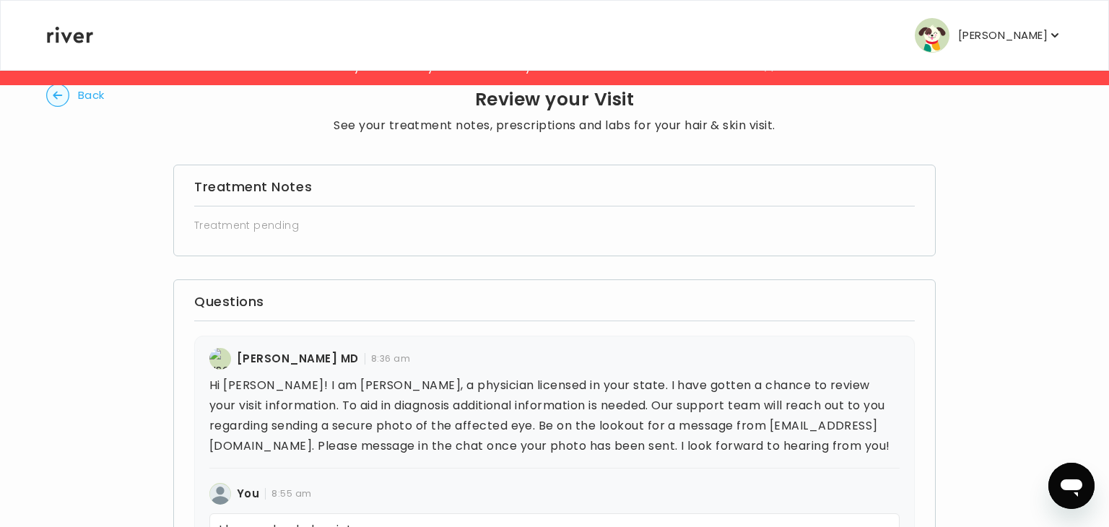
scroll to position [0, 0]
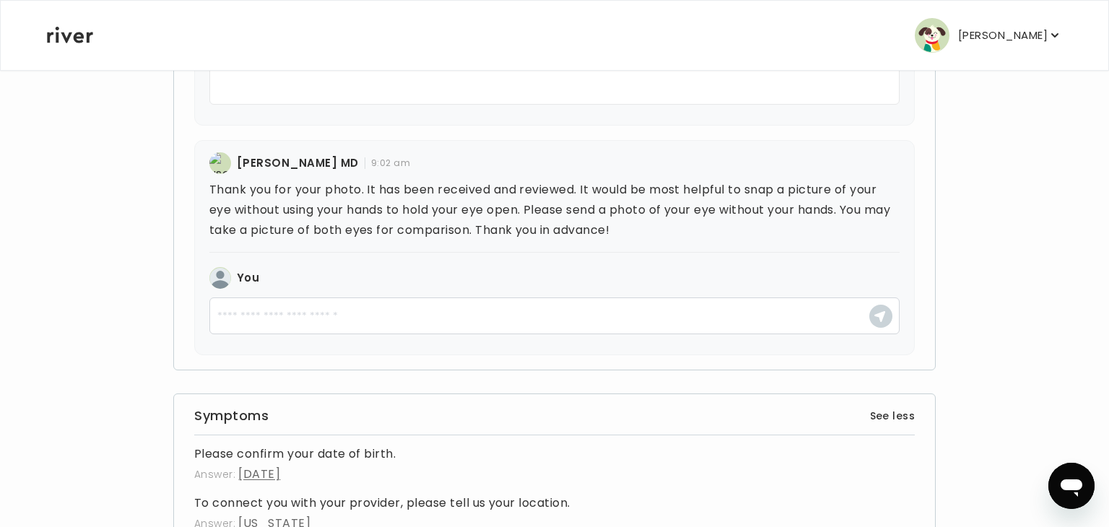
scroll to position [488, 0]
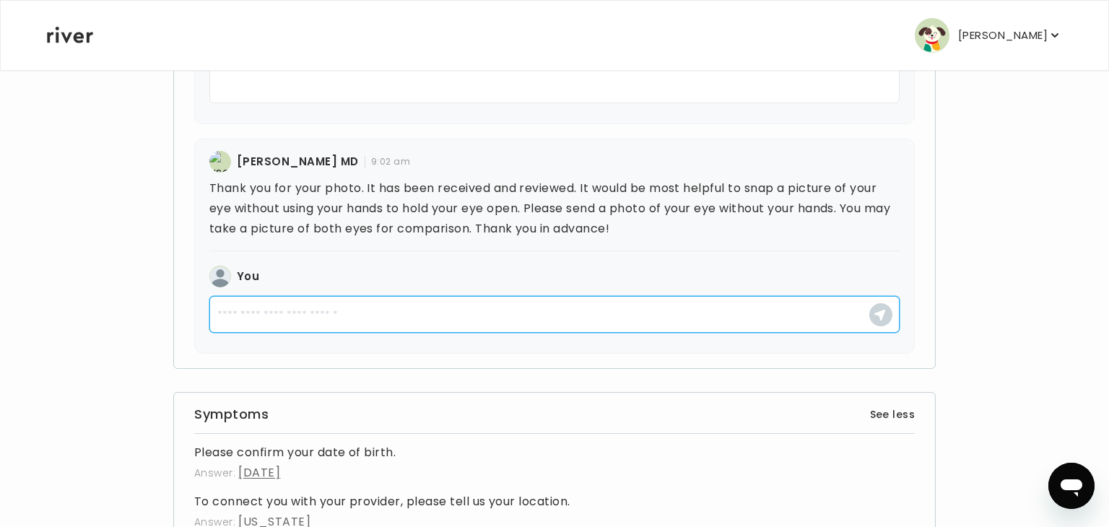
click at [261, 333] on textarea at bounding box center [554, 314] width 690 height 37
type textarea "**********"
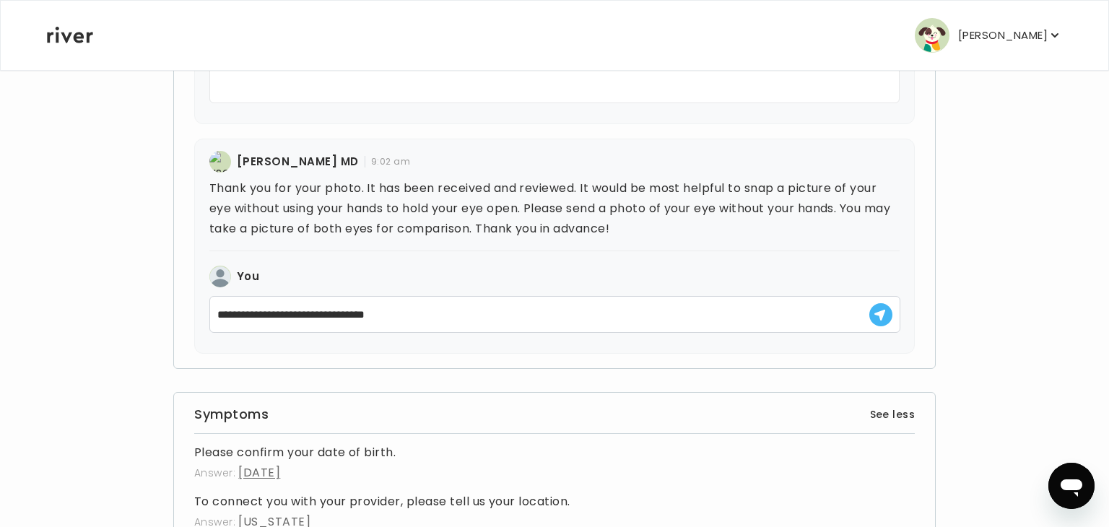
click at [886, 321] on icon "button" at bounding box center [880, 315] width 12 height 12
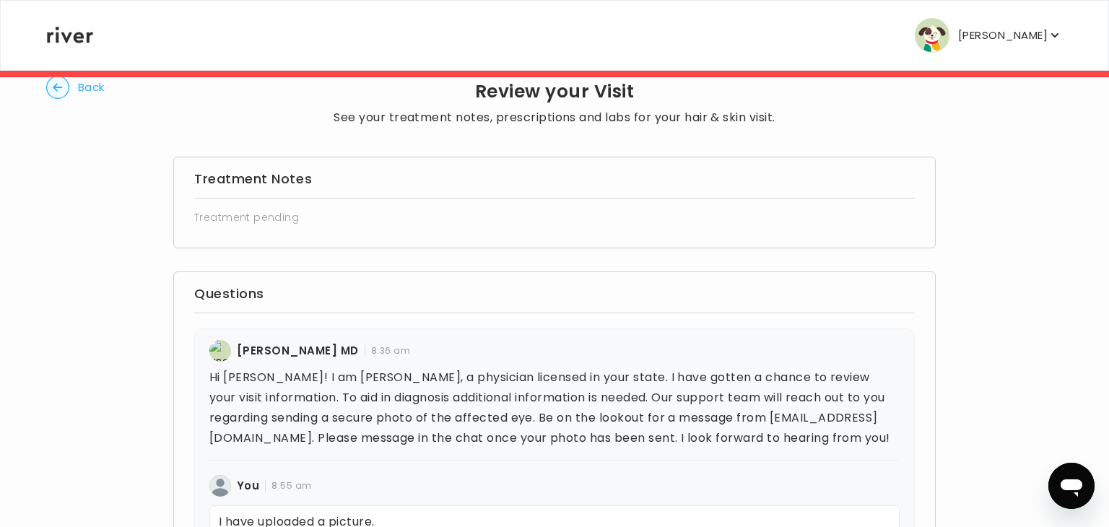
scroll to position [0, 0]
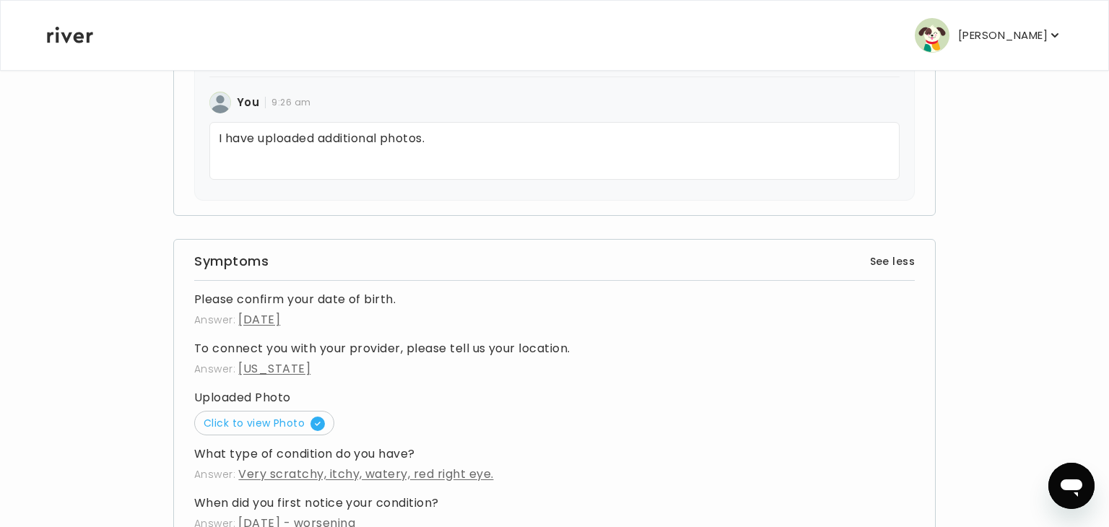
scroll to position [664, 0]
click at [142, 226] on div "Back Review your Visit See your treatment notes, prescriptions and labs for you…" at bounding box center [554, 229] width 1017 height 1648
click at [124, 217] on div "Back Review your Visit See your treatment notes, prescriptions and labs for you…" at bounding box center [554, 229] width 1017 height 1648
click at [131, 206] on div "Back Review your Visit See your treatment notes, prescriptions and labs for you…" at bounding box center [554, 229] width 1017 height 1648
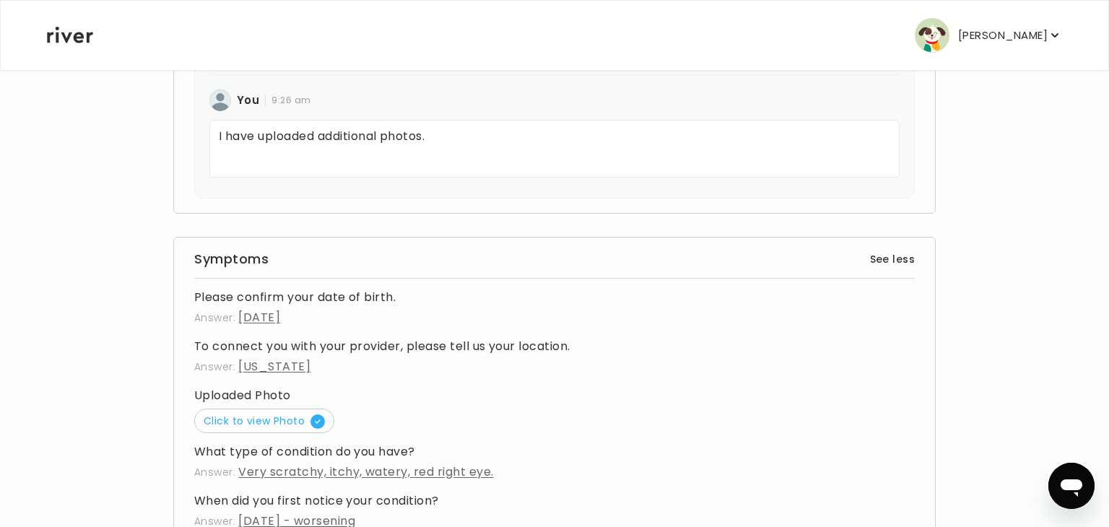
click at [116, 155] on div "Back Review your Visit See your treatment notes, prescriptions and labs for you…" at bounding box center [554, 229] width 1017 height 1648
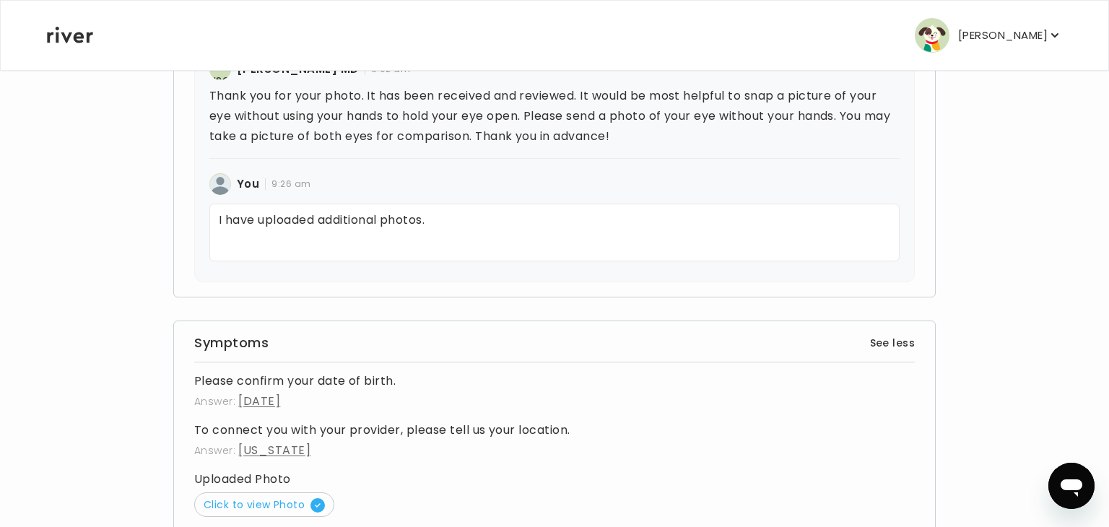
scroll to position [578, 0]
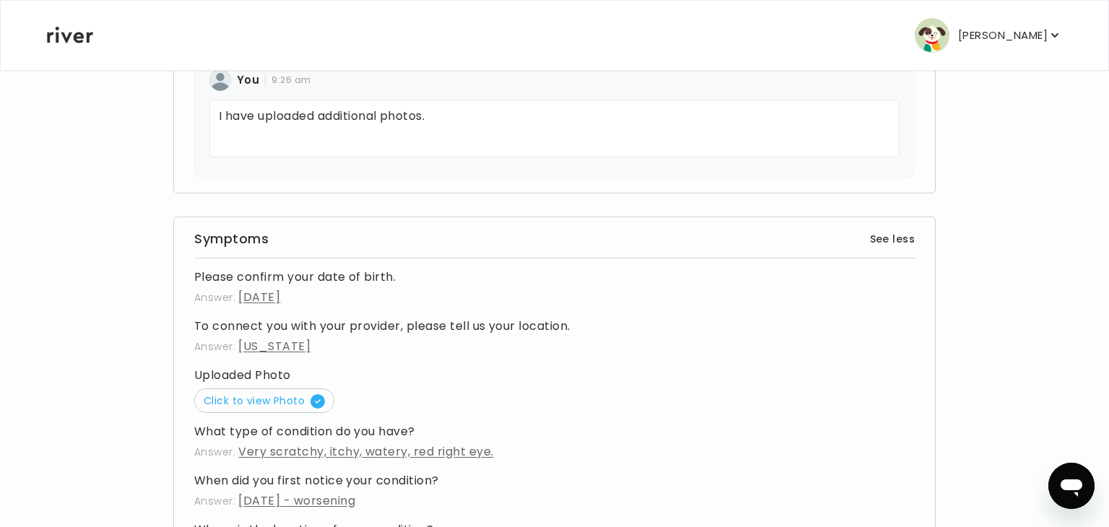
scroll to position [687, 0]
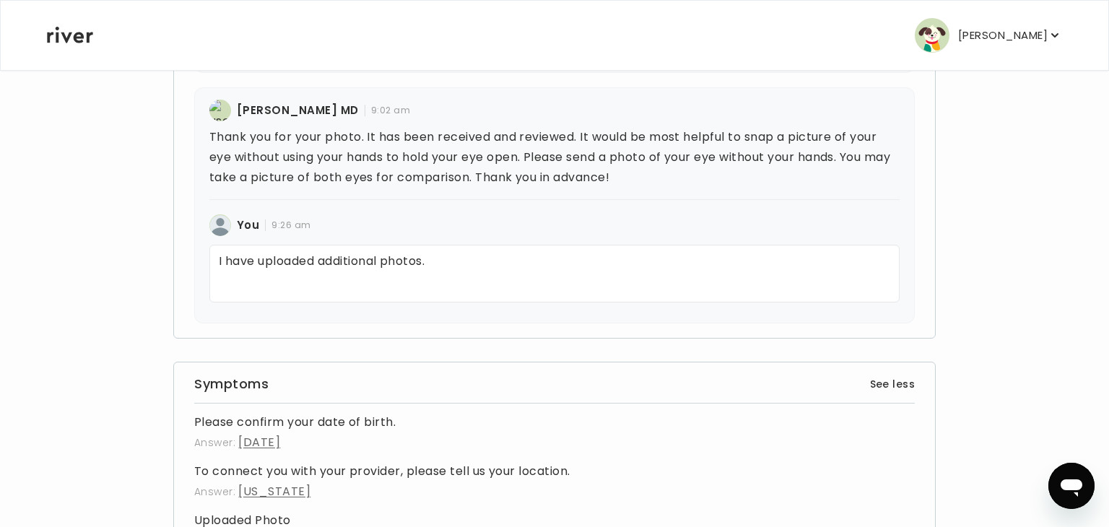
scroll to position [532, 0]
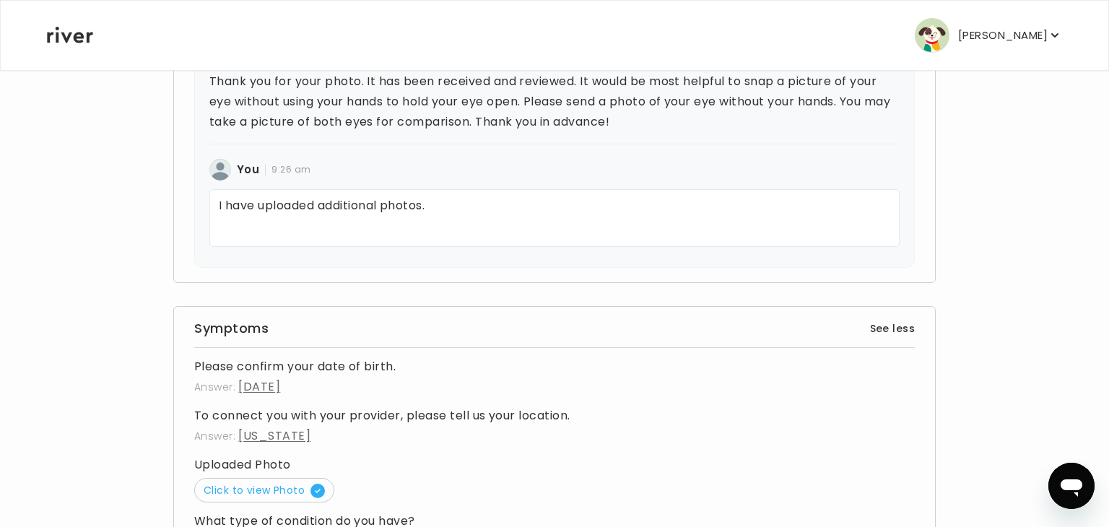
scroll to position [583, 0]
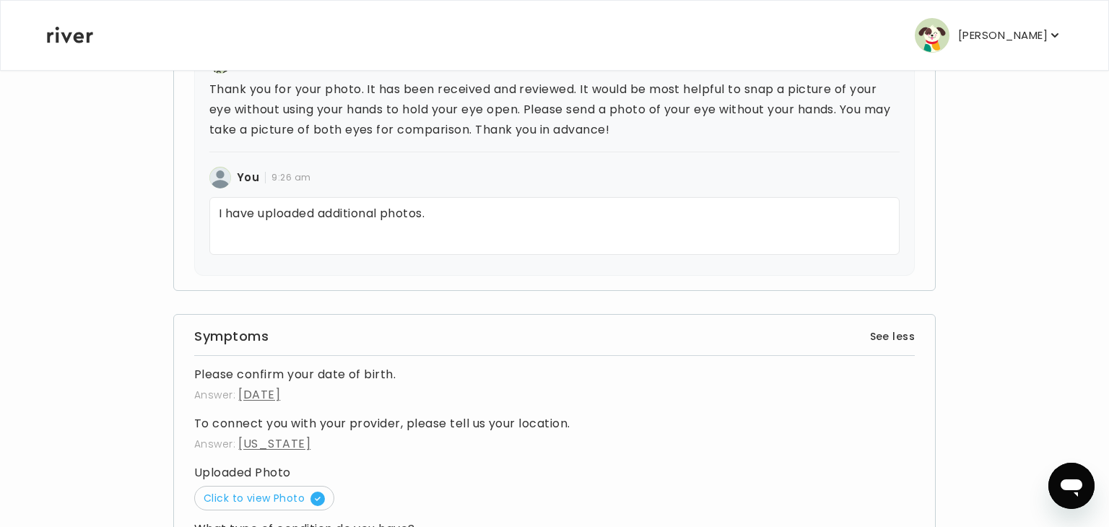
scroll to position [635, 0]
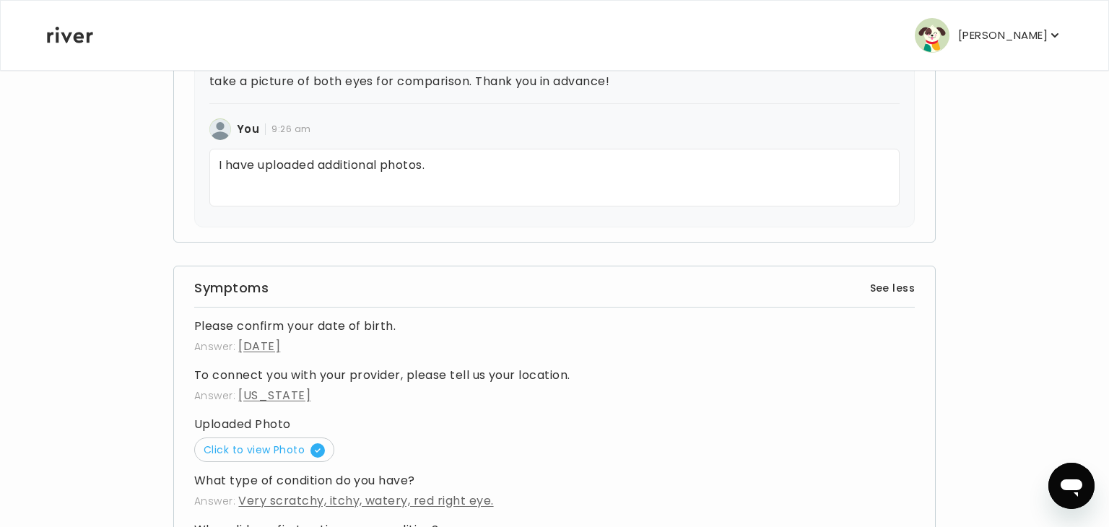
click at [84, 171] on div "Back Review your Visit See your treatment notes, prescriptions and labs for you…" at bounding box center [554, 258] width 1017 height 1648
click at [452, 189] on p "I have uploaded additional photos." at bounding box center [554, 178] width 690 height 58
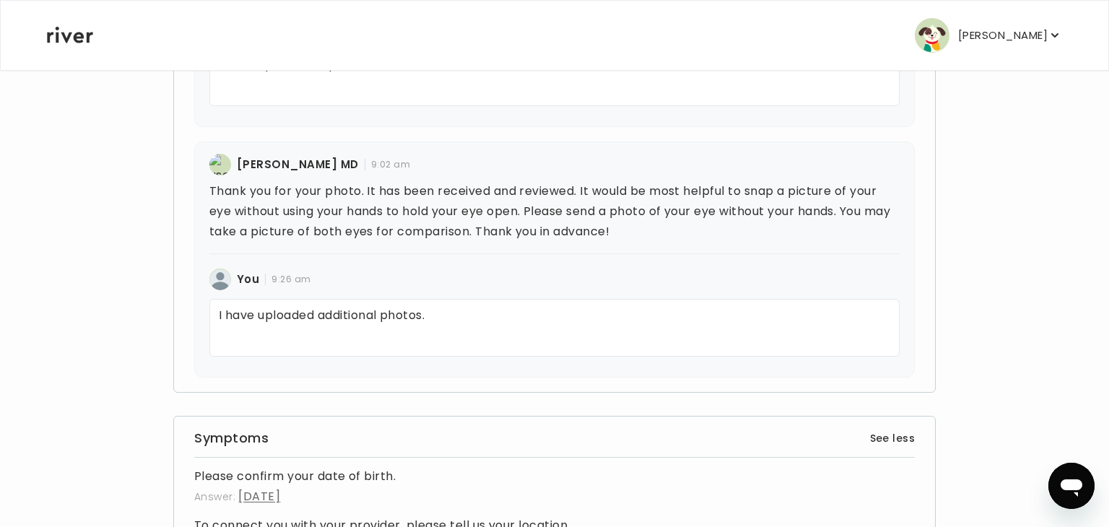
scroll to position [456, 0]
